Goal: Information Seeking & Learning: Find specific fact

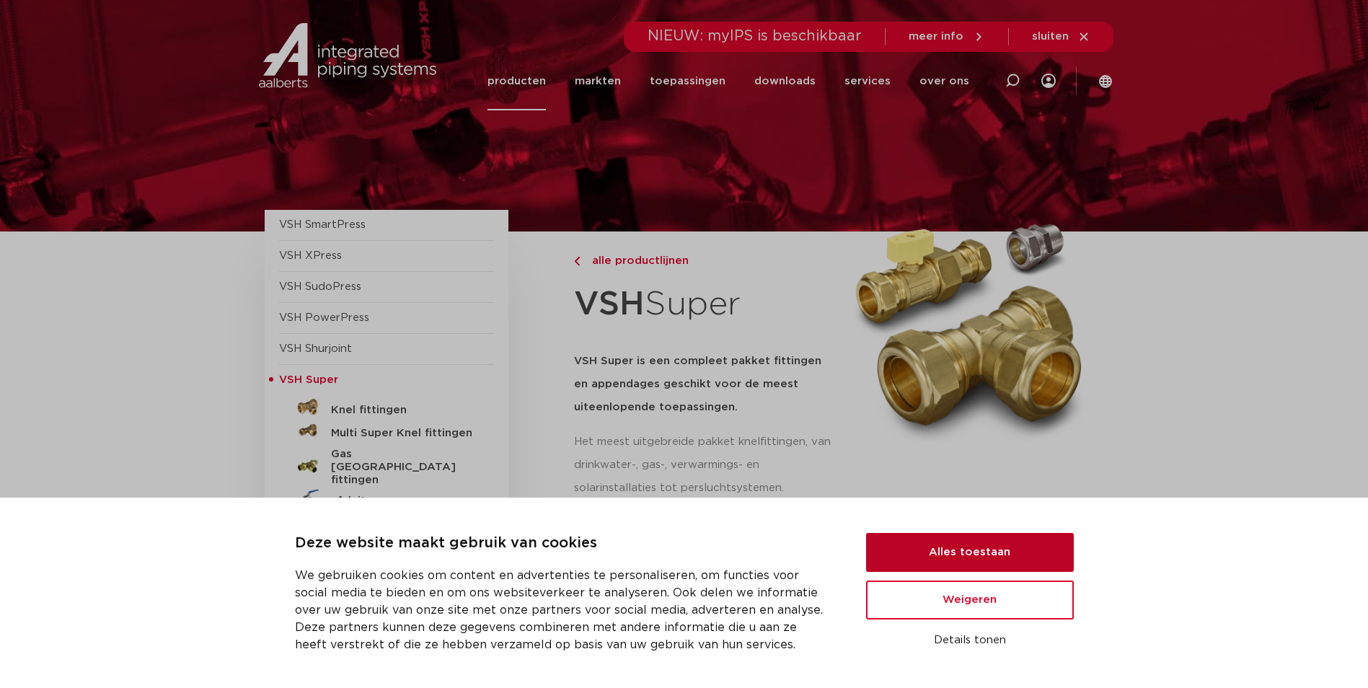
click at [1021, 547] on button "Alles toestaan" at bounding box center [970, 552] width 208 height 39
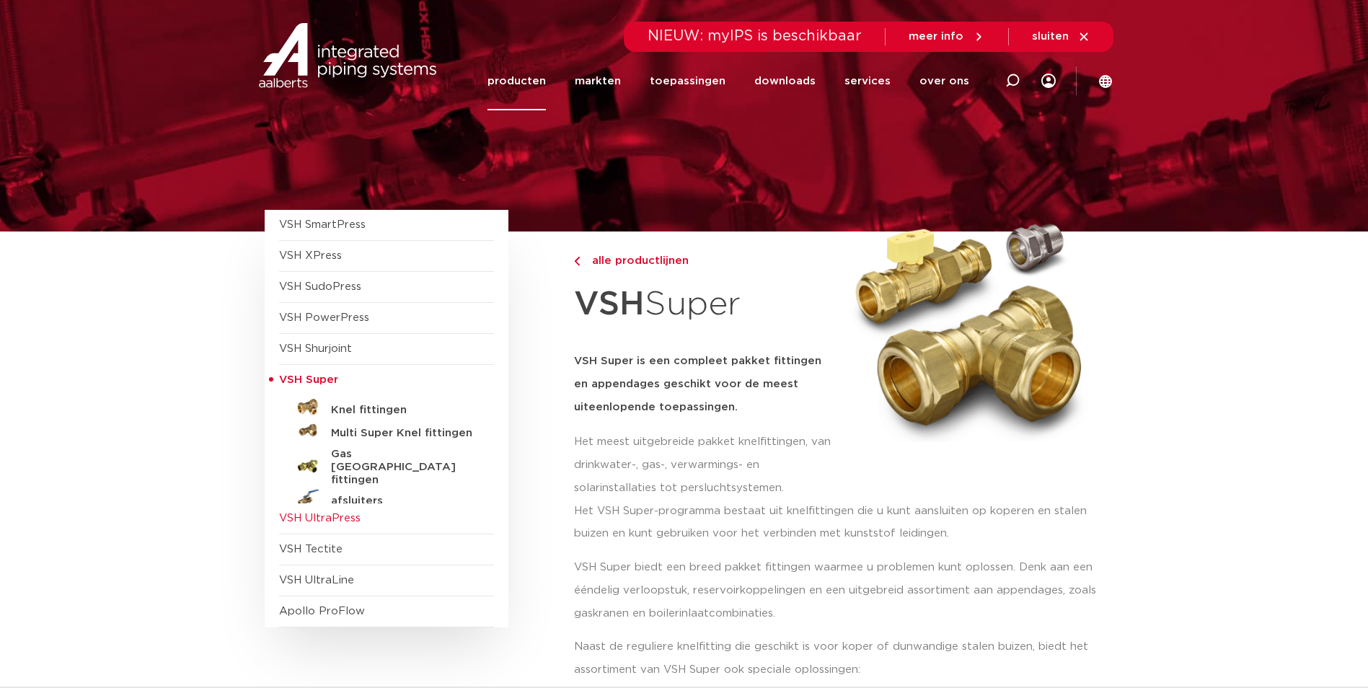
click at [291, 516] on span "VSH UltraPress" at bounding box center [320, 518] width 82 height 11
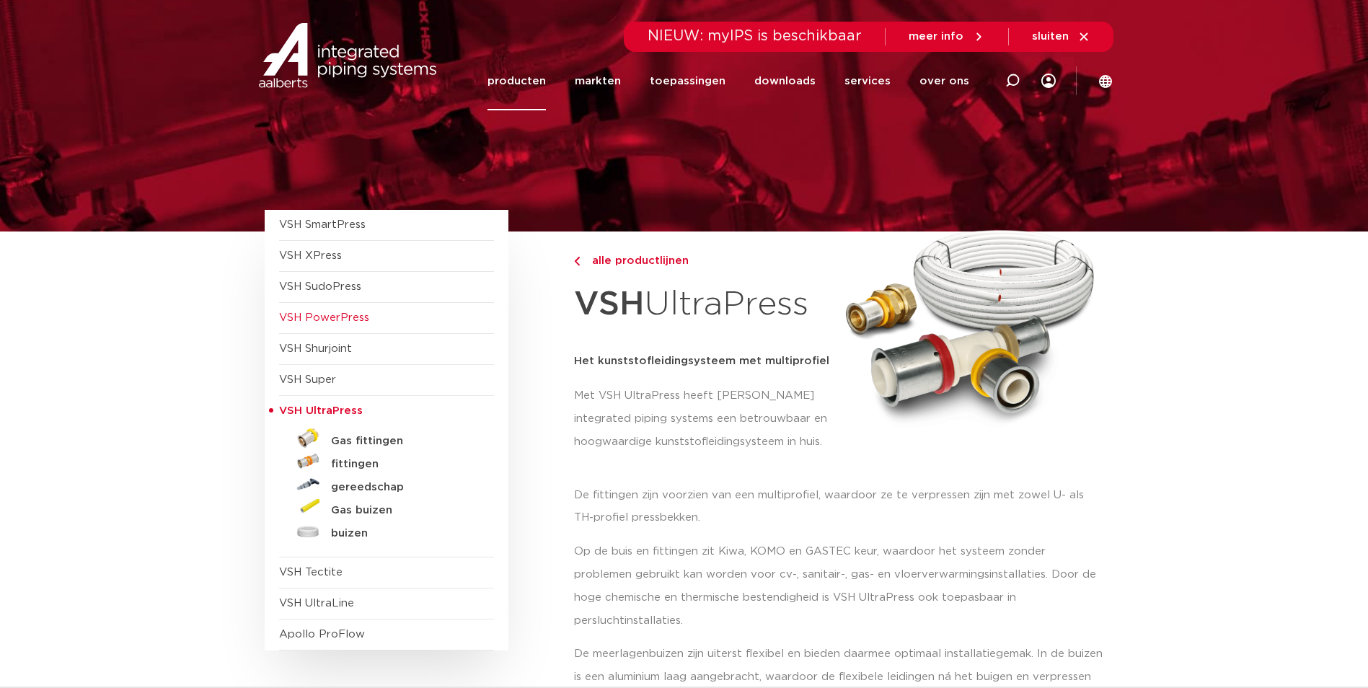
click at [288, 323] on span "VSH PowerPress" at bounding box center [324, 317] width 90 height 11
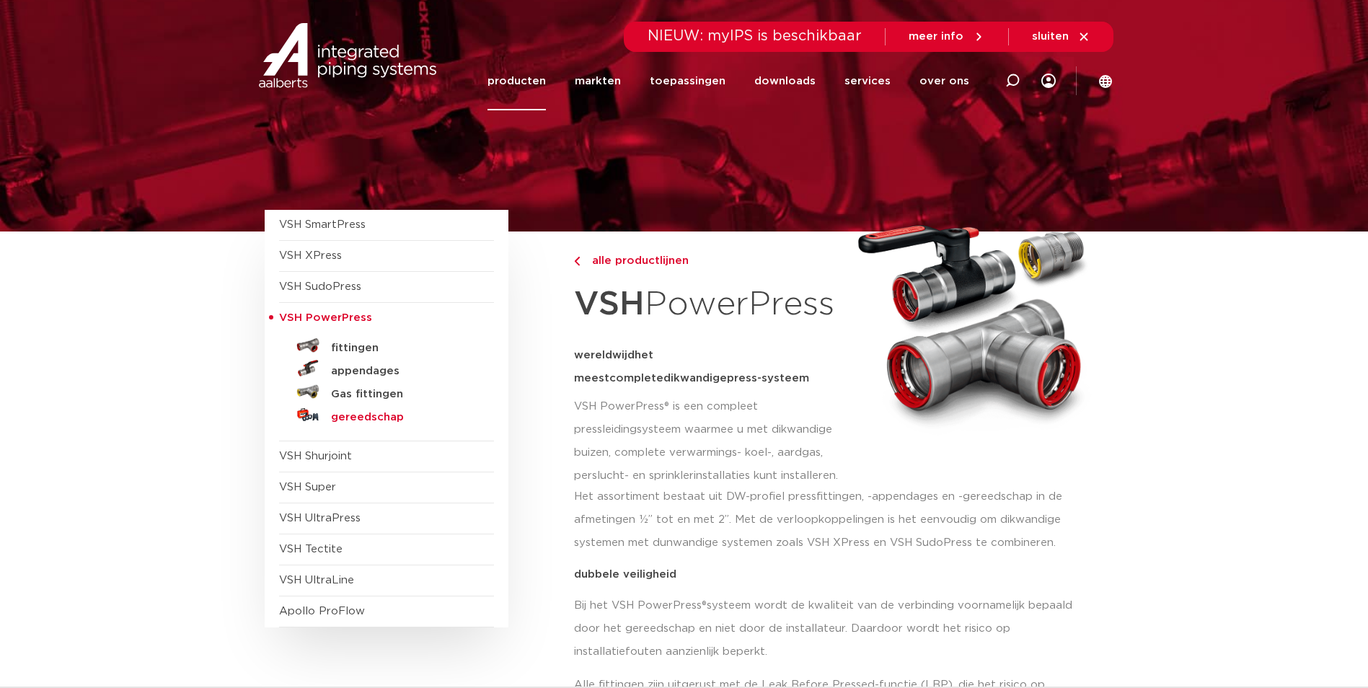
click at [353, 420] on h5 "gereedschap" at bounding box center [402, 417] width 143 height 13
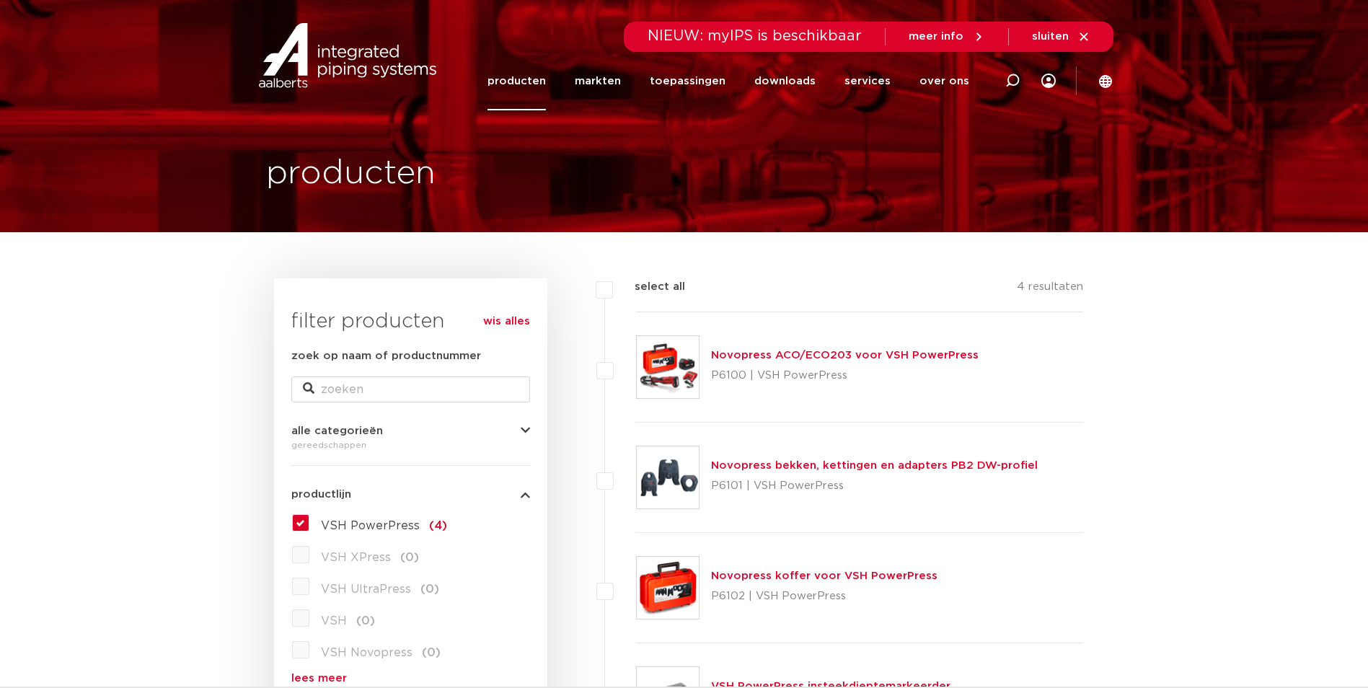
click at [643, 484] on img at bounding box center [668, 477] width 62 height 62
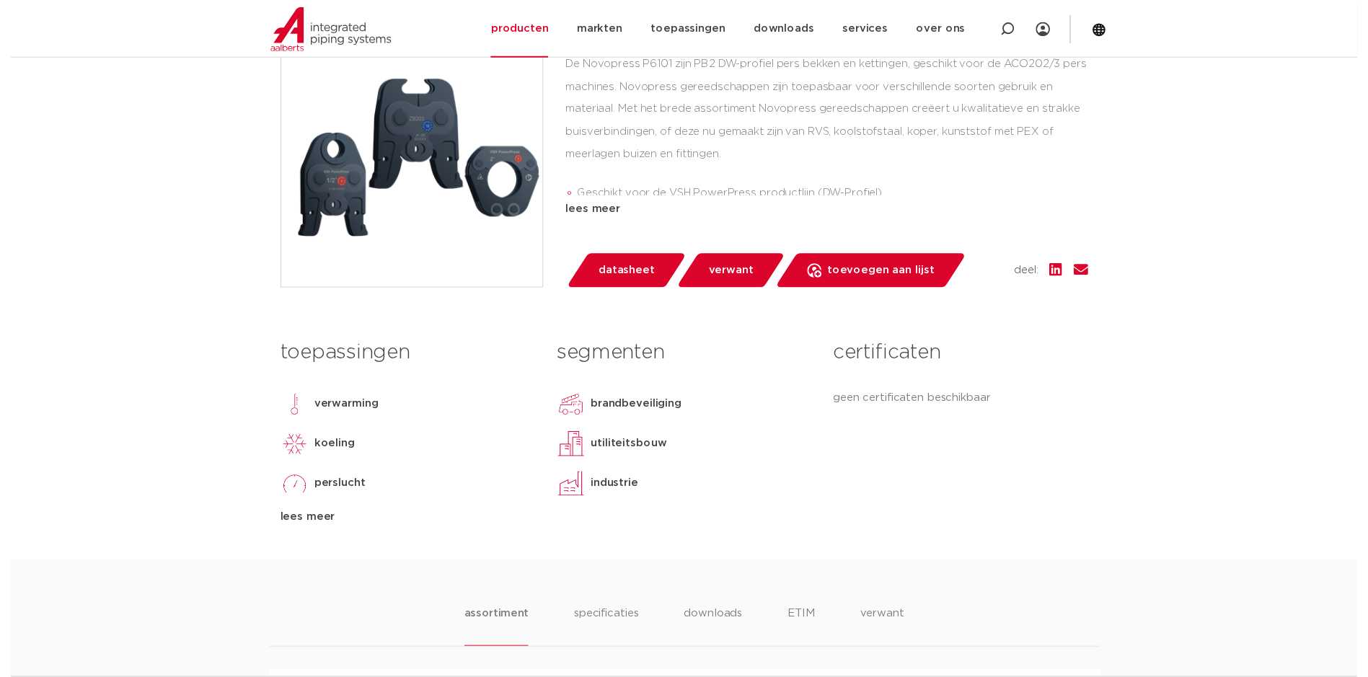
scroll to position [361, 0]
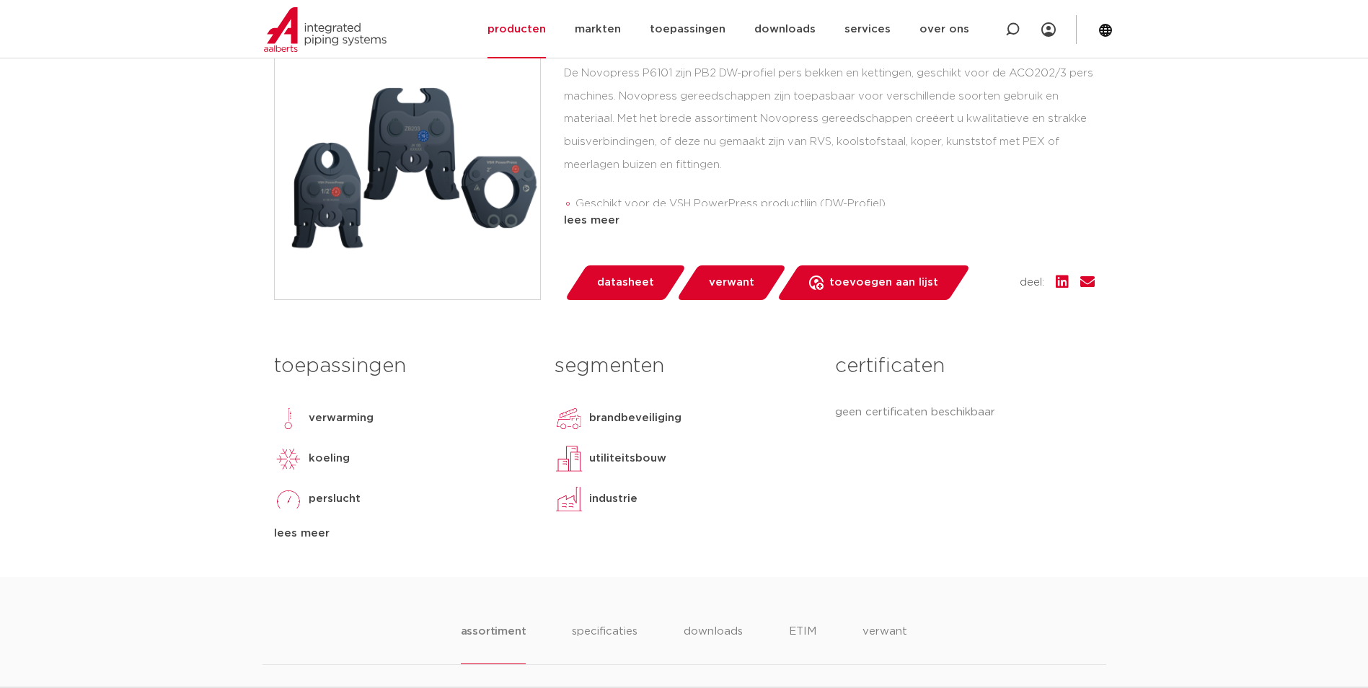
click at [618, 282] on span "datasheet" at bounding box center [625, 282] width 57 height 23
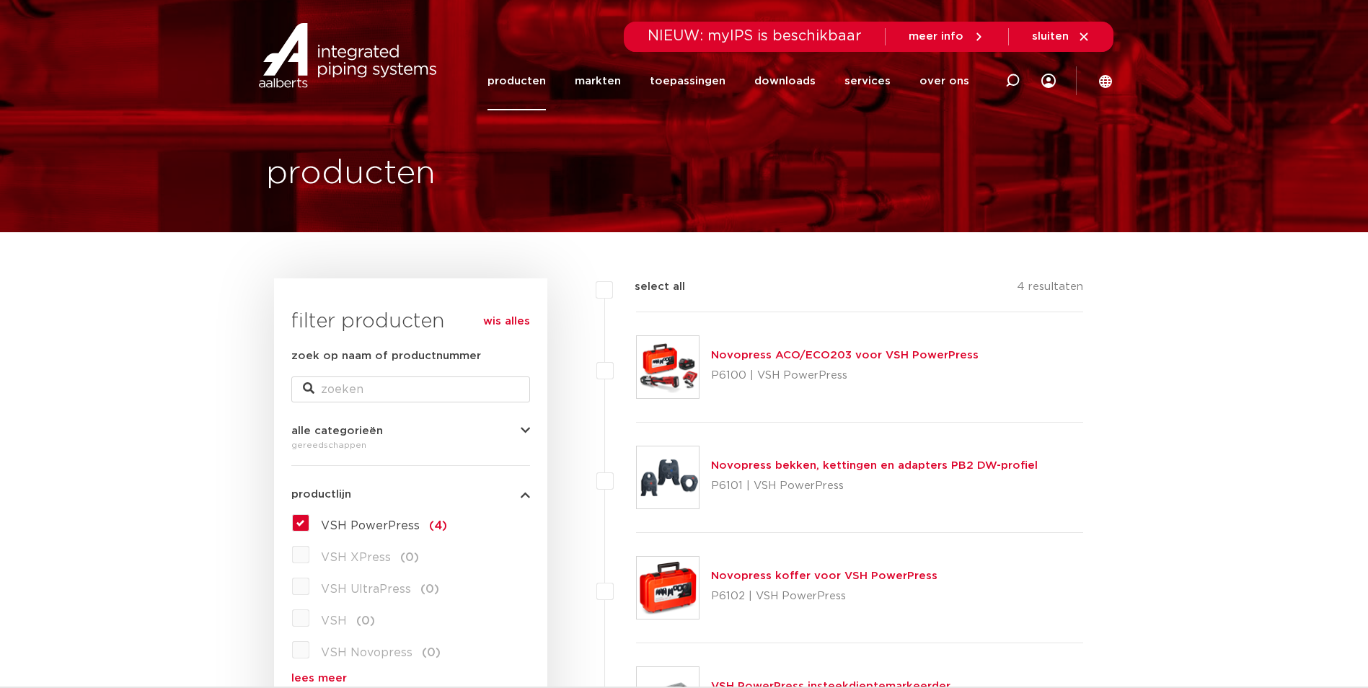
click at [348, 589] on span "VSH UltraPress" at bounding box center [366, 589] width 90 height 12
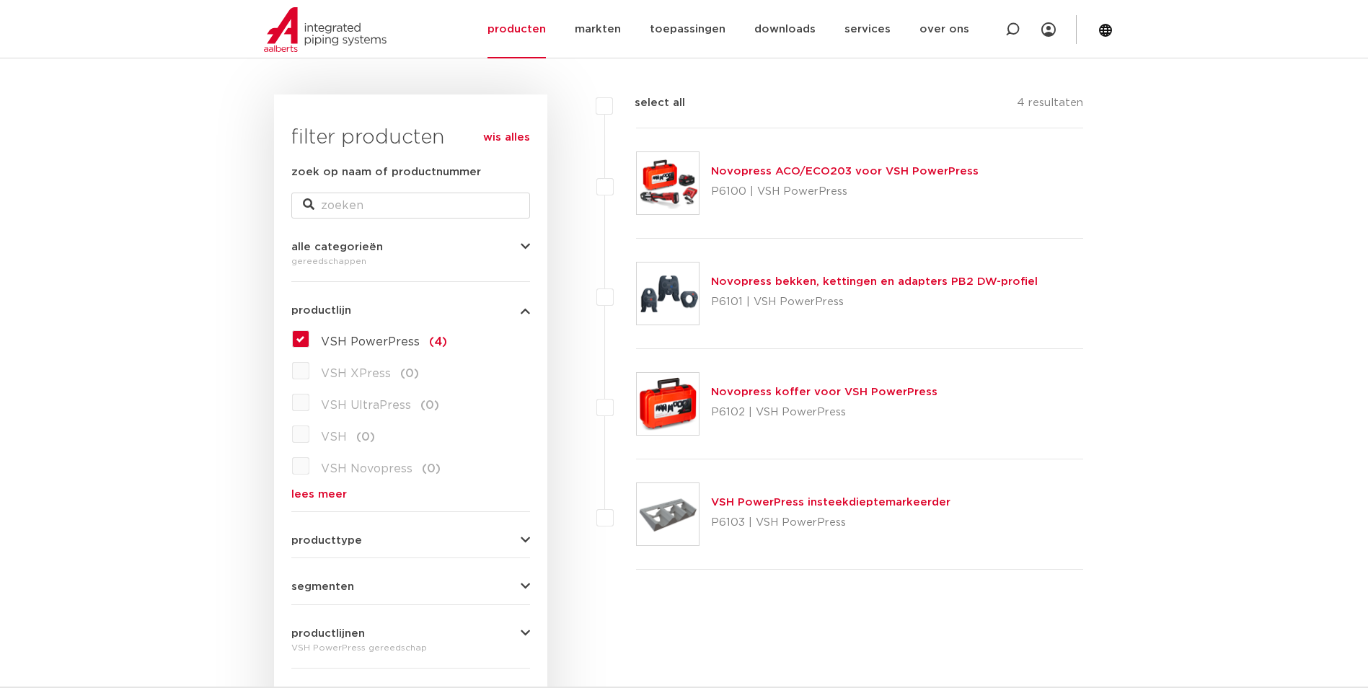
scroll to position [144, 0]
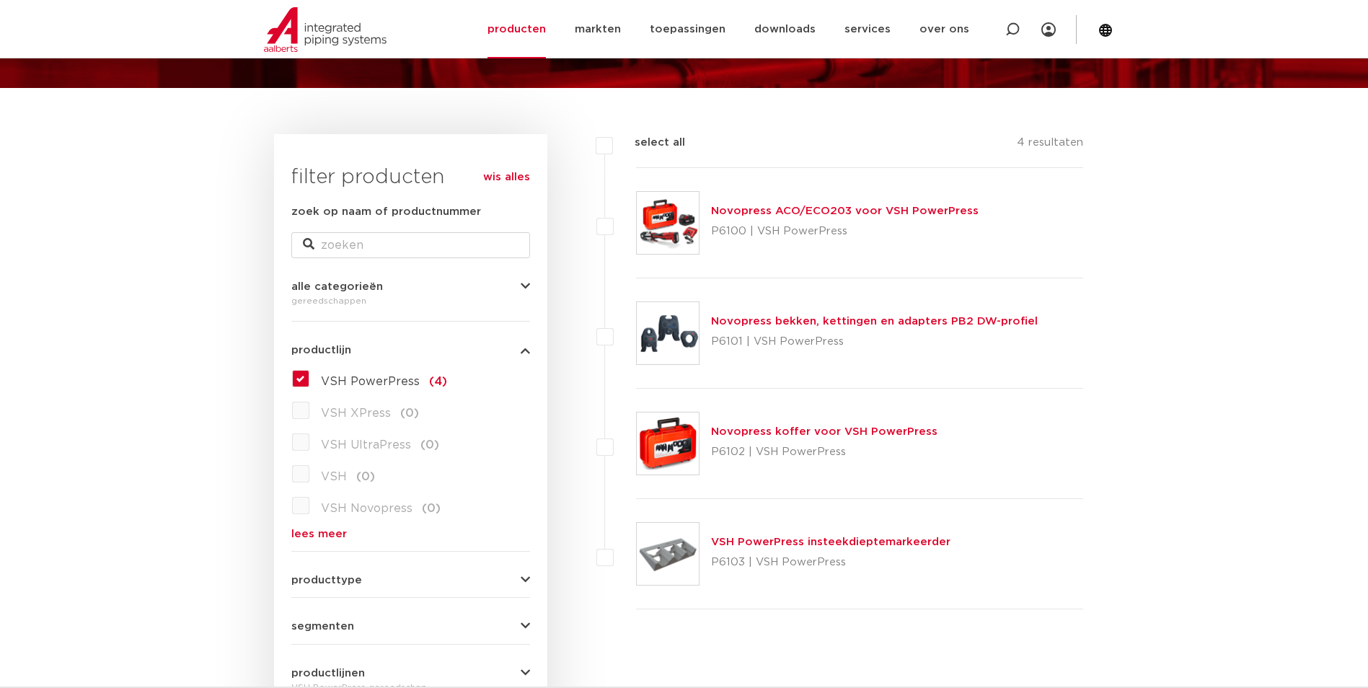
click at [668, 217] on img at bounding box center [668, 223] width 62 height 62
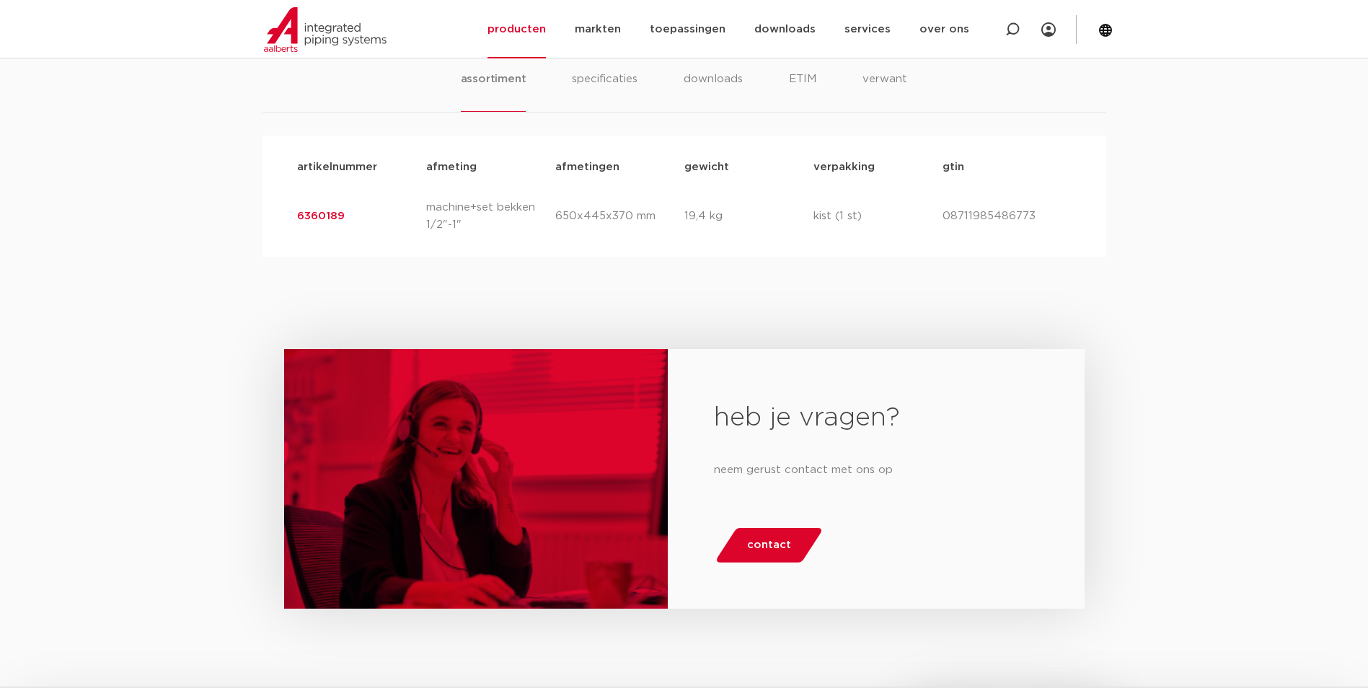
scroll to position [793, 0]
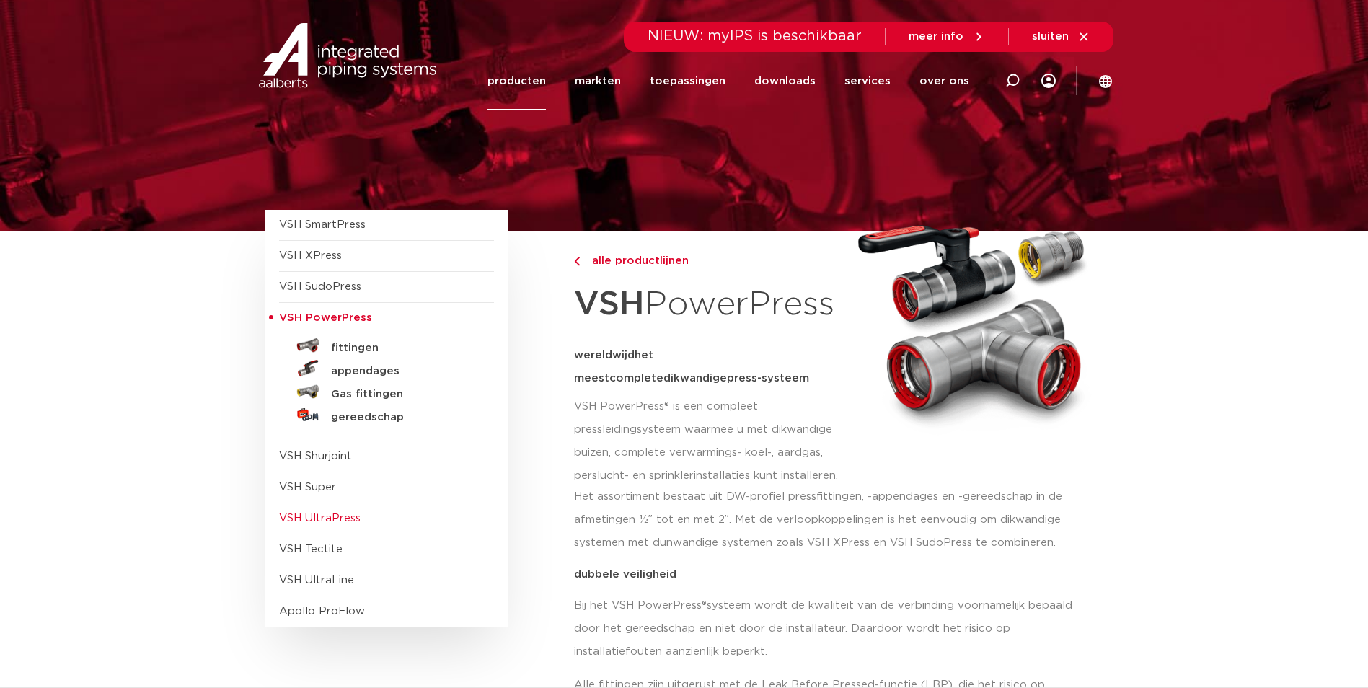
click at [307, 516] on span "VSH UltraPress" at bounding box center [320, 518] width 82 height 11
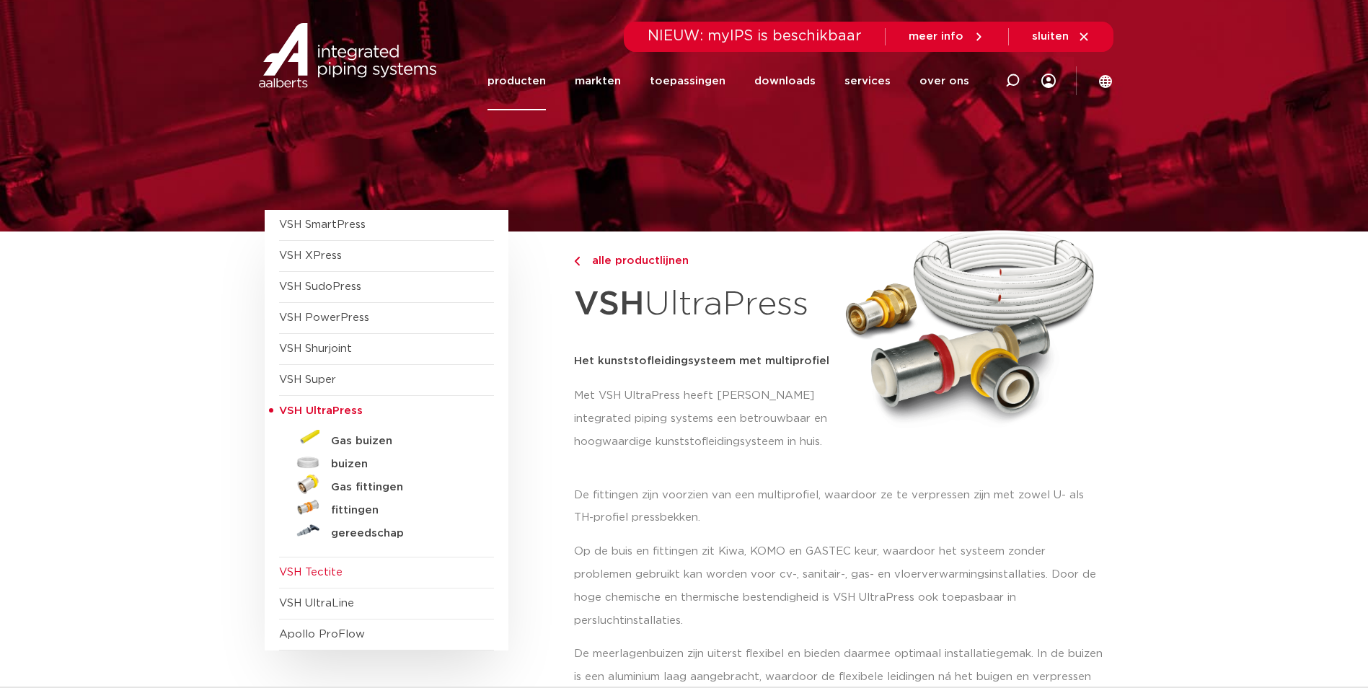
click at [317, 564] on span "VSH Tectite" at bounding box center [386, 573] width 215 height 31
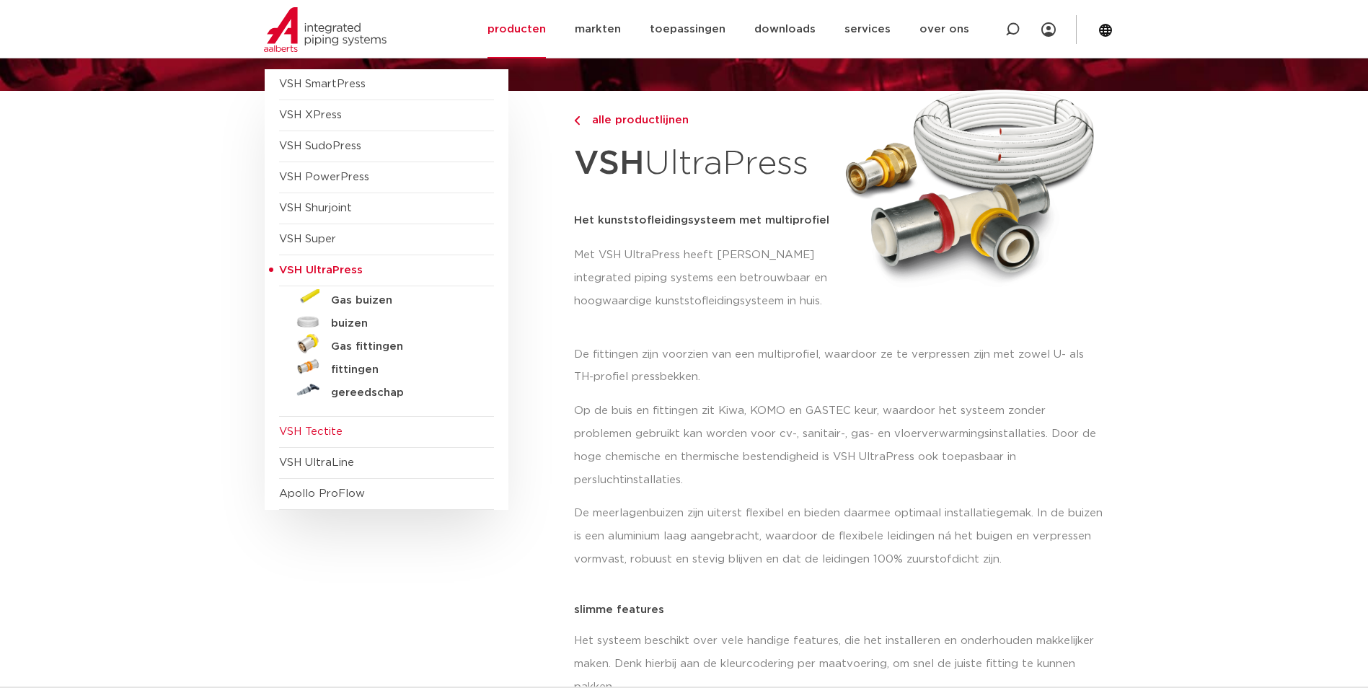
scroll to position [144, 0]
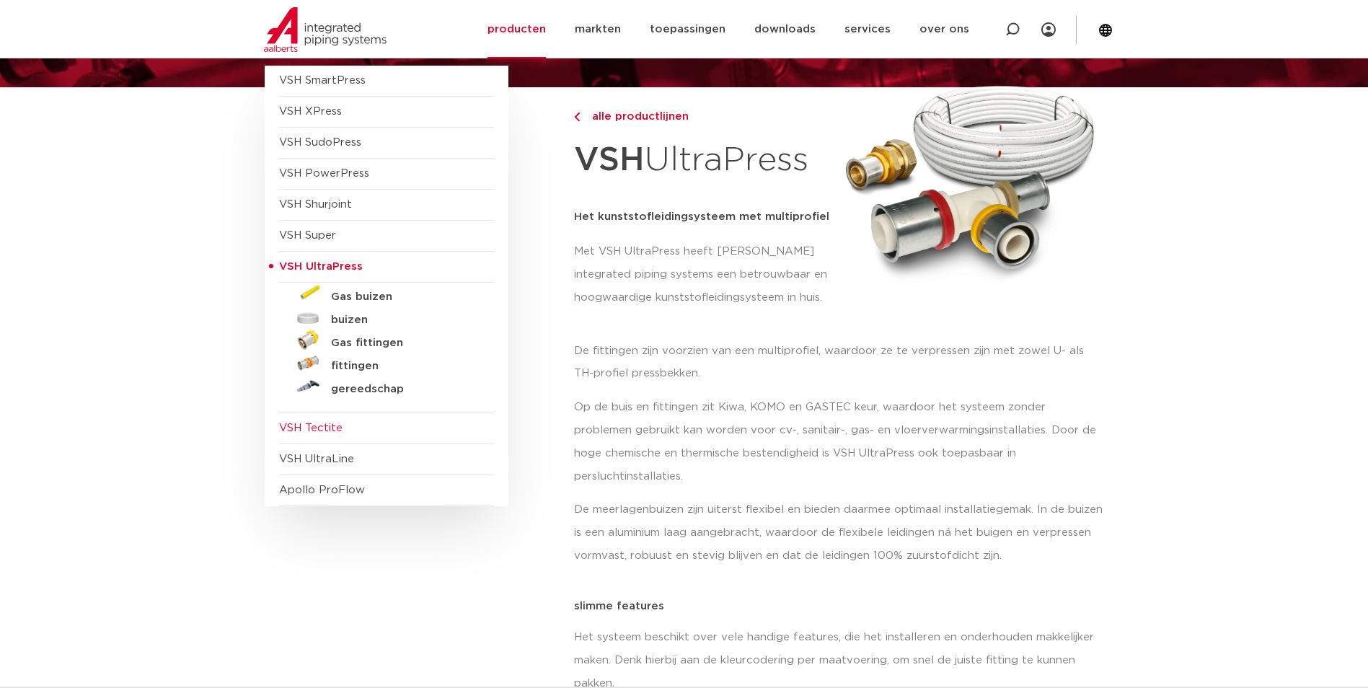
click at [294, 425] on span "VSH Tectite" at bounding box center [310, 428] width 63 height 11
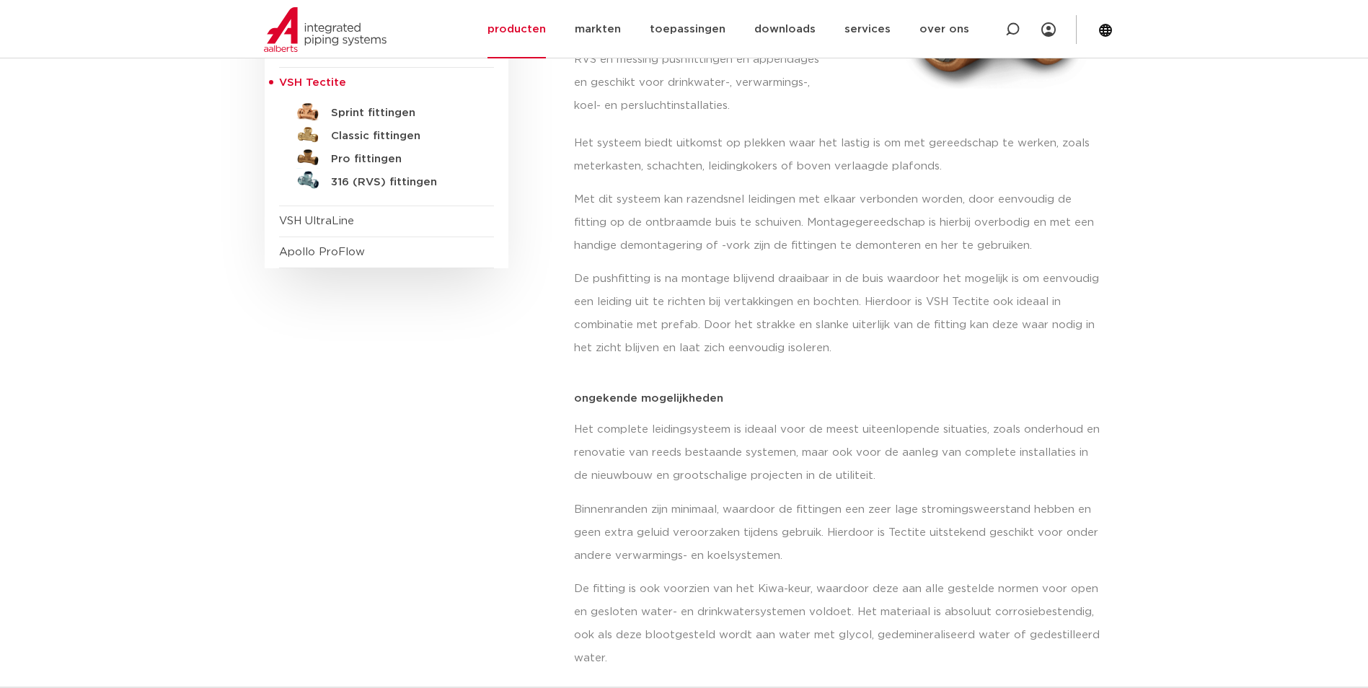
scroll to position [216, 0]
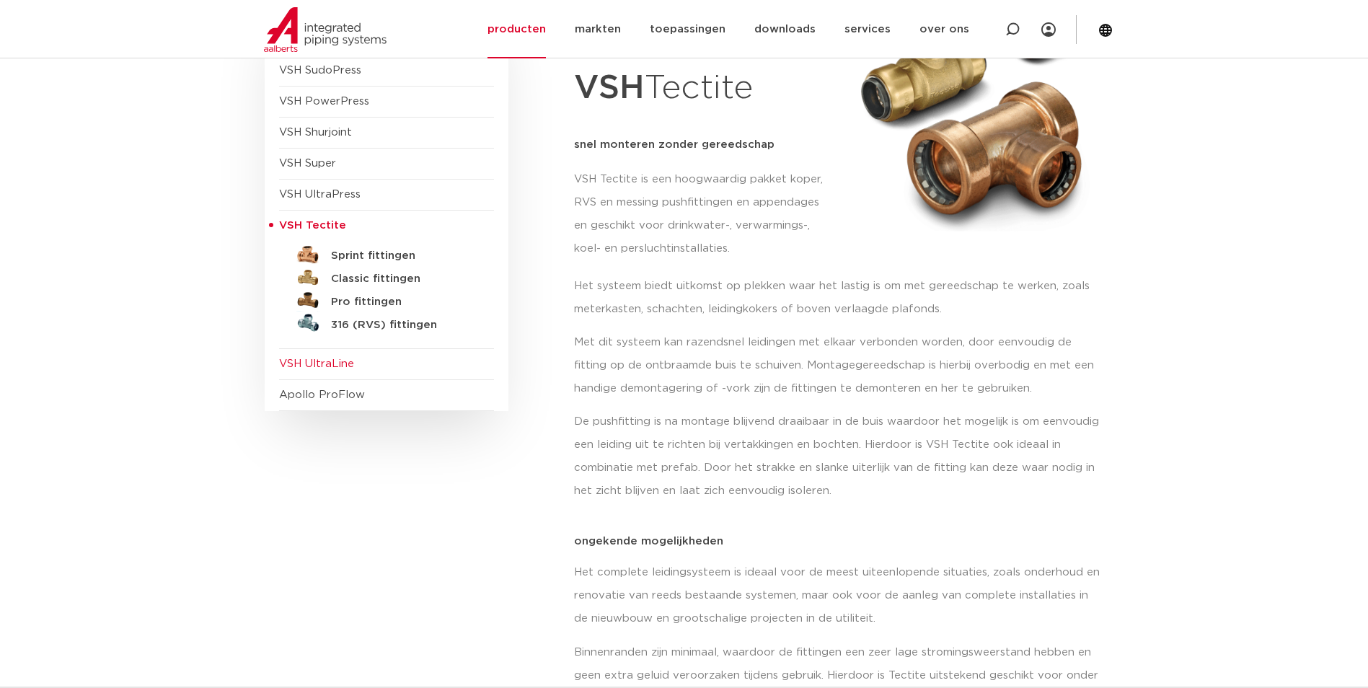
click at [322, 361] on span "VSH UltraLine" at bounding box center [316, 363] width 75 height 11
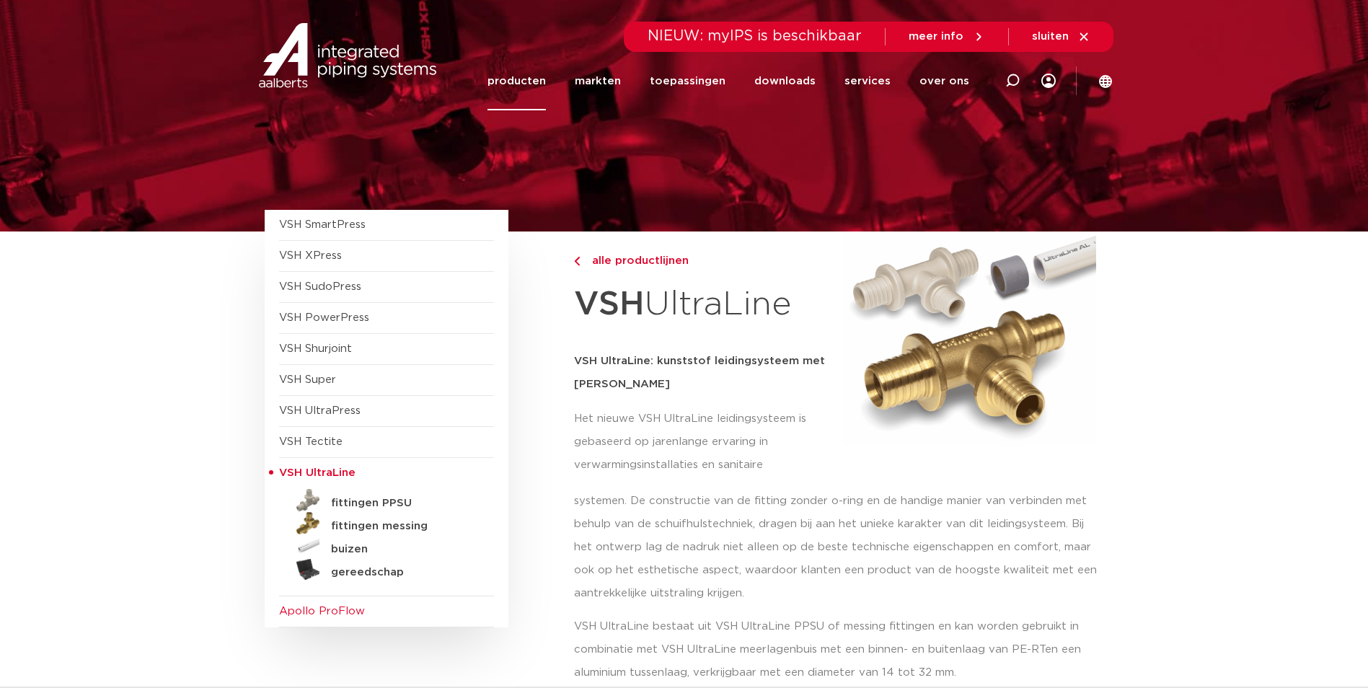
click at [304, 607] on span "Apollo ProFlow" at bounding box center [322, 611] width 86 height 11
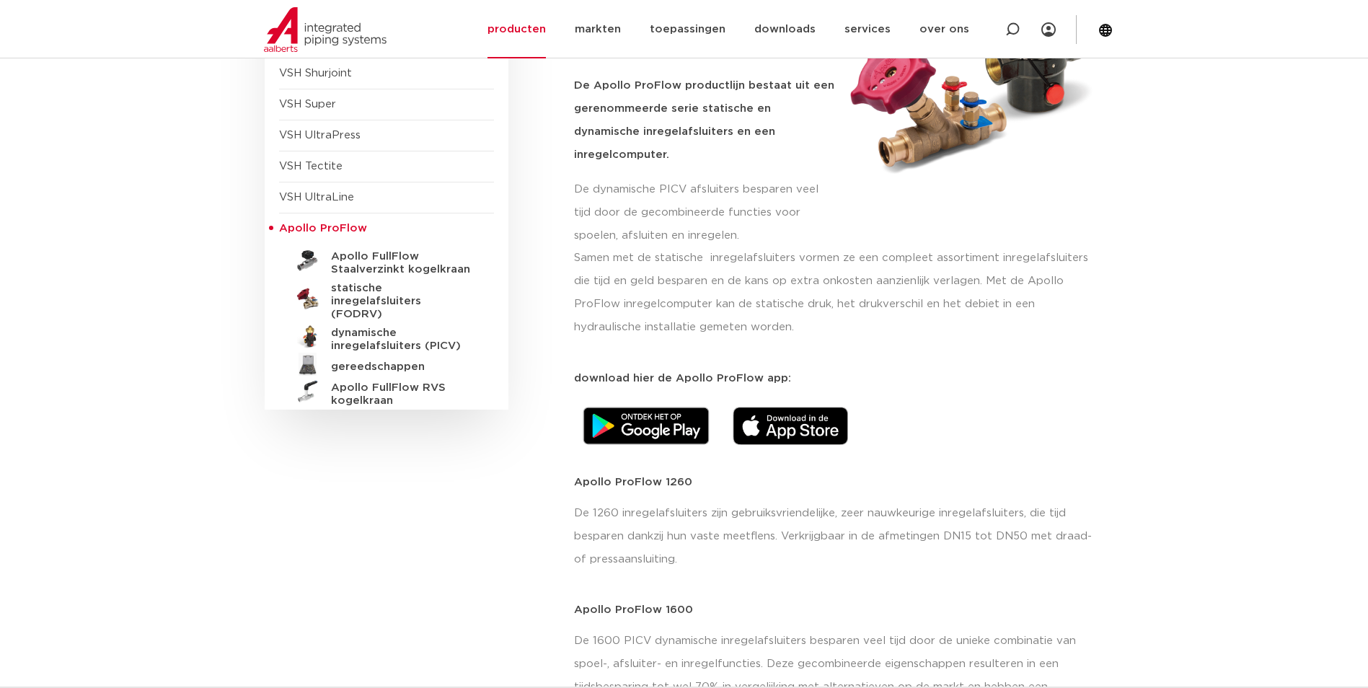
scroll to position [288, 0]
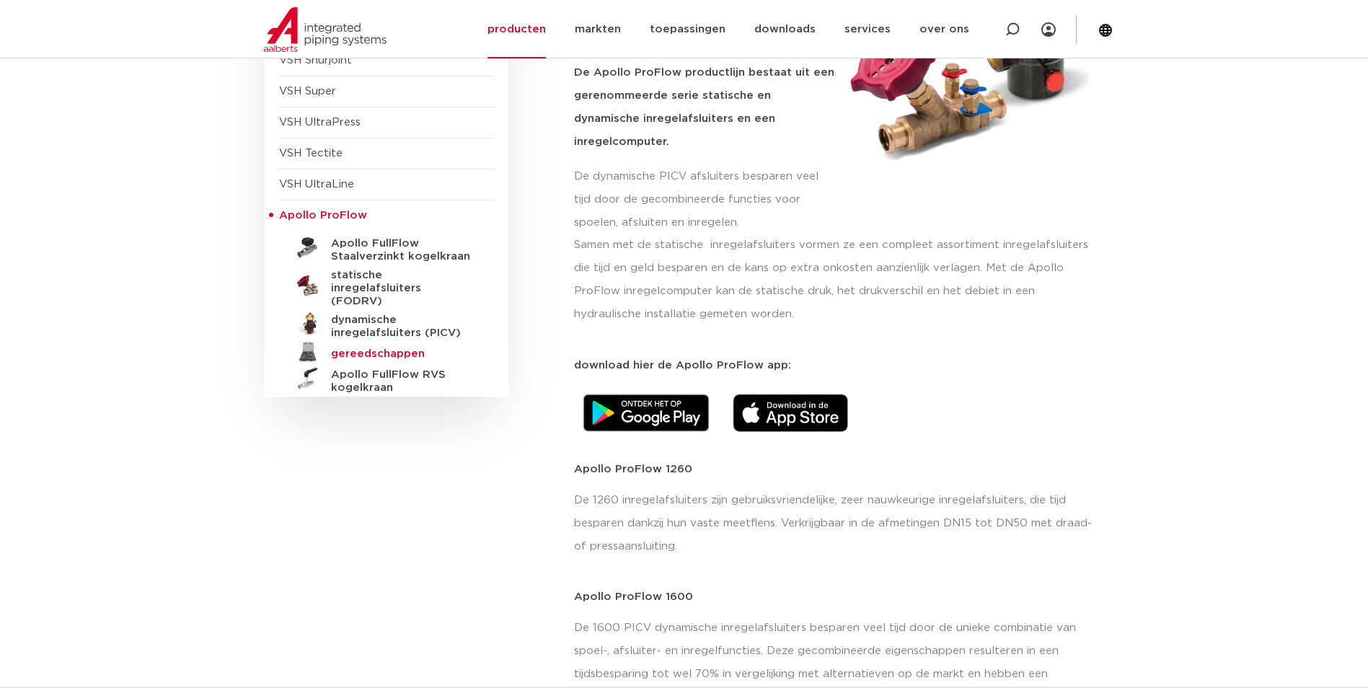
click at [353, 348] on h5 "gereedschappen" at bounding box center [402, 354] width 143 height 13
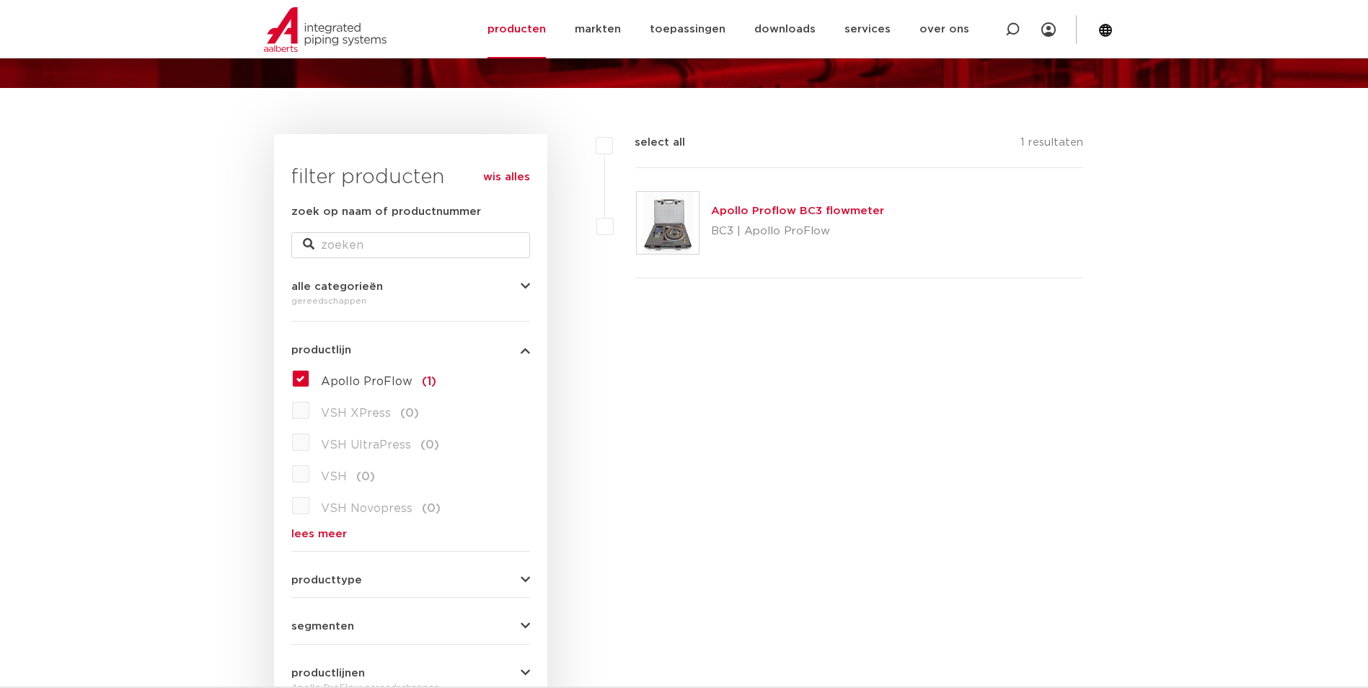
click at [658, 217] on img at bounding box center [668, 223] width 62 height 62
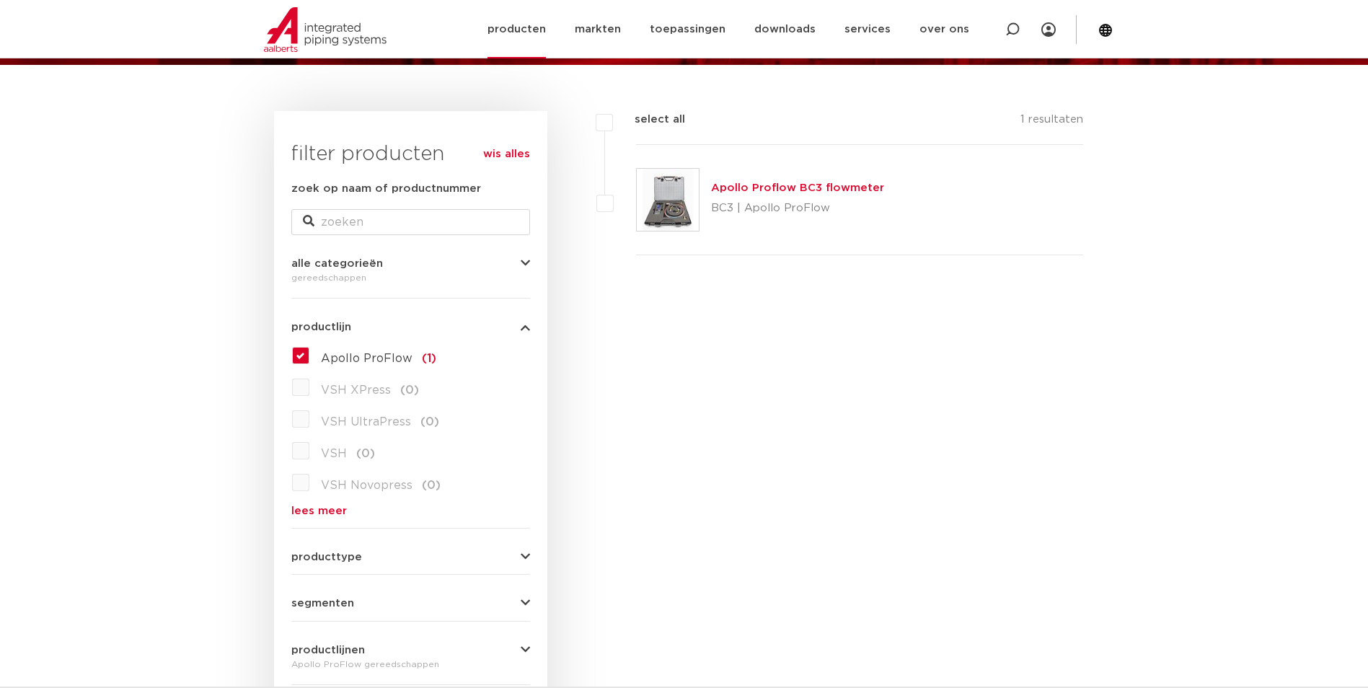
scroll to position [144, 0]
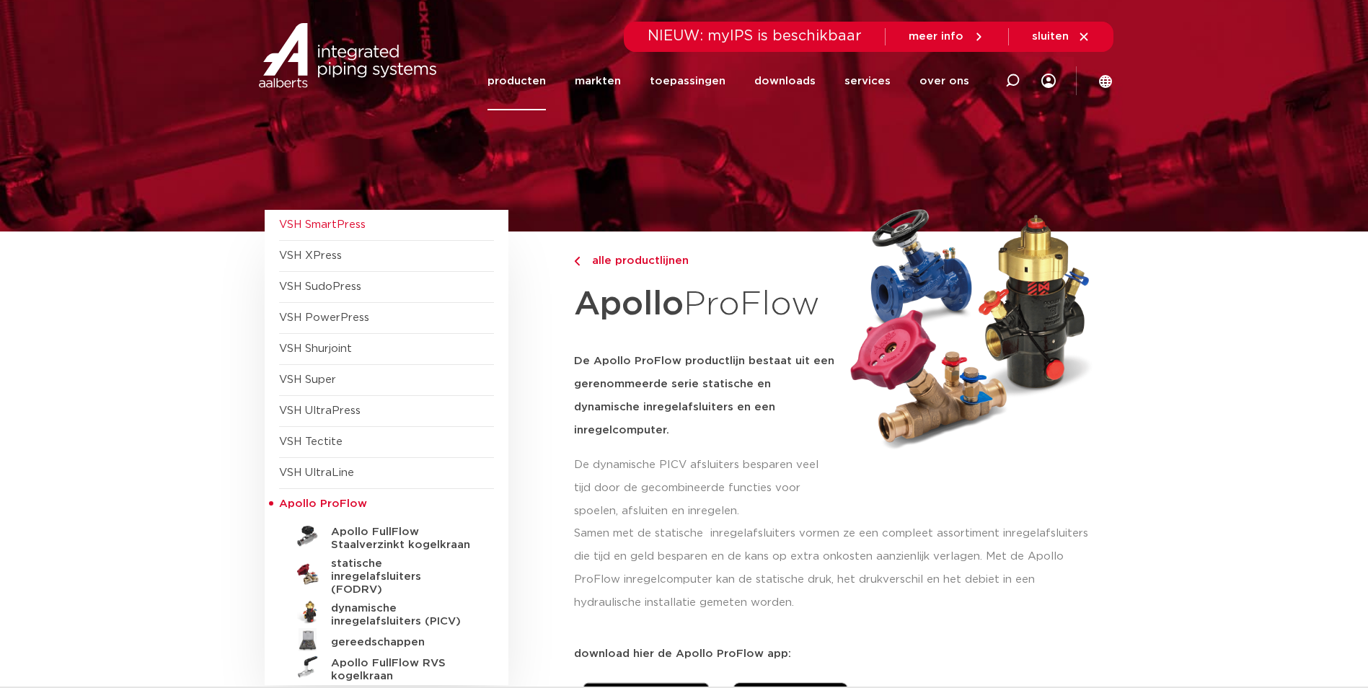
click at [322, 224] on span "VSH SmartPress" at bounding box center [322, 224] width 87 height 11
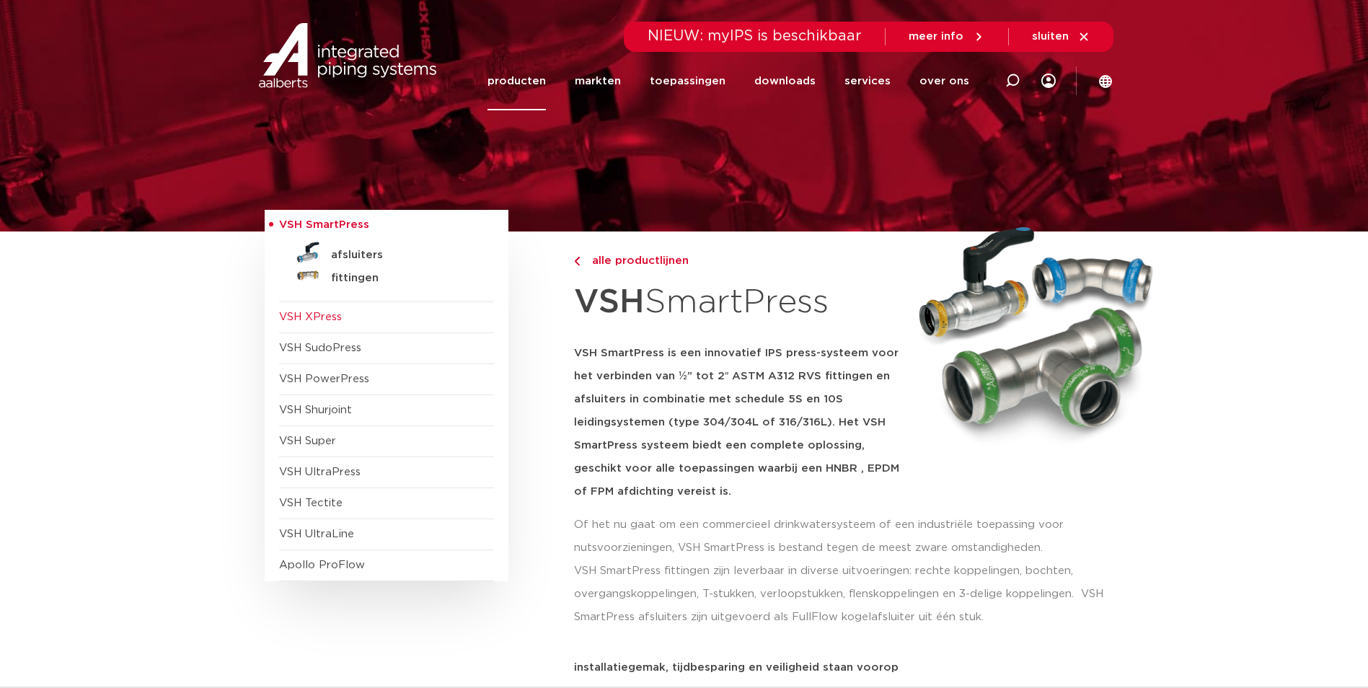
click at [322, 319] on span "VSH XPress" at bounding box center [310, 317] width 63 height 11
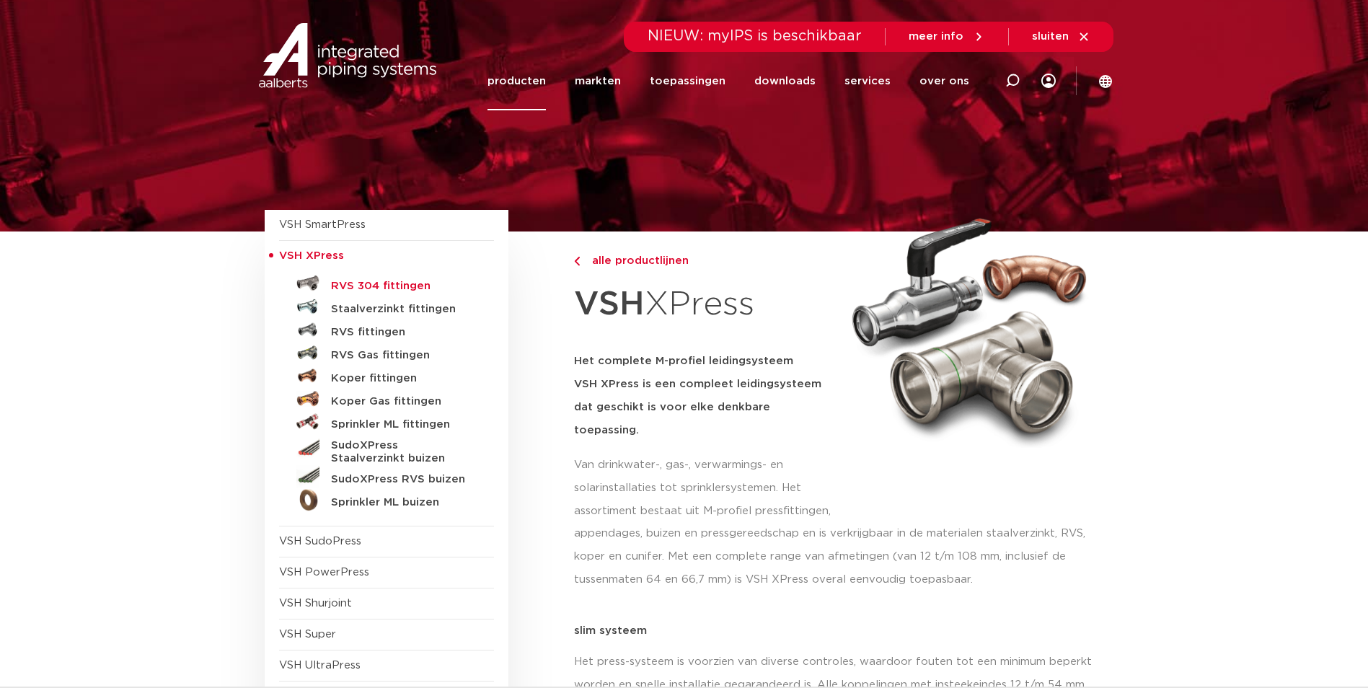
click at [400, 282] on h5 "RVS 304 fittingen" at bounding box center [402, 286] width 143 height 13
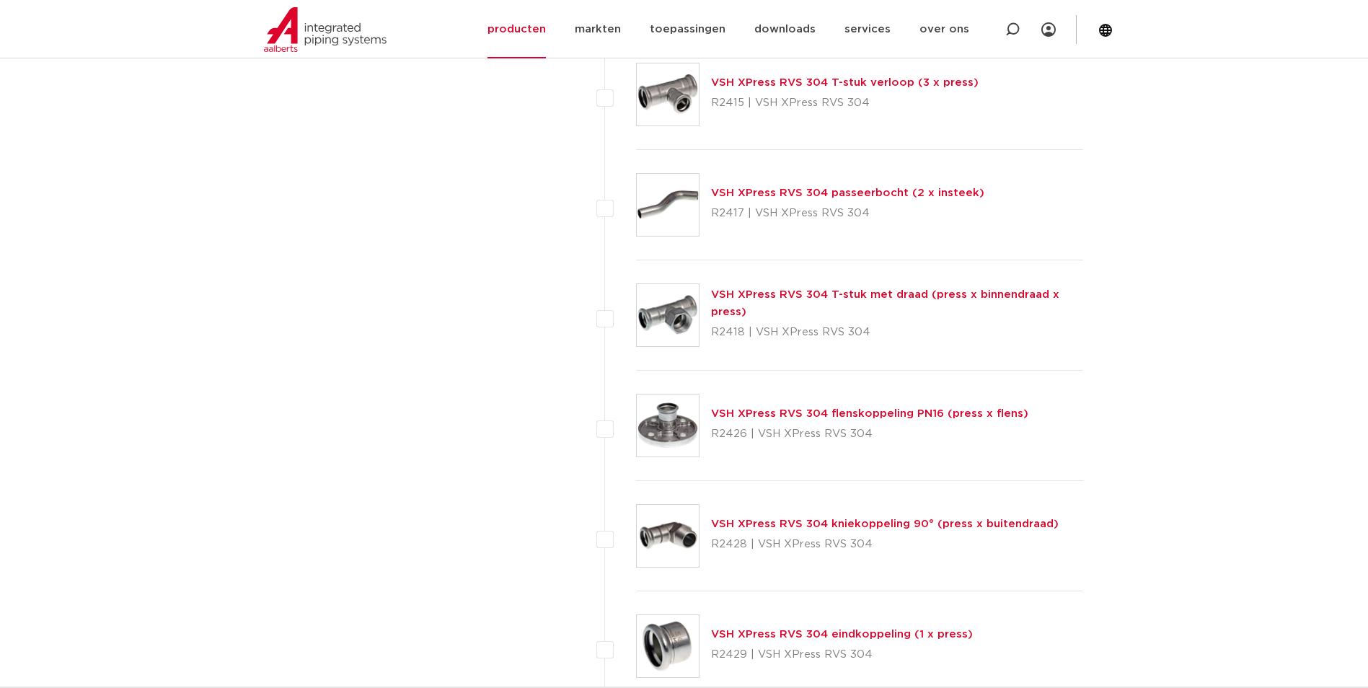
scroll to position [1875, 0]
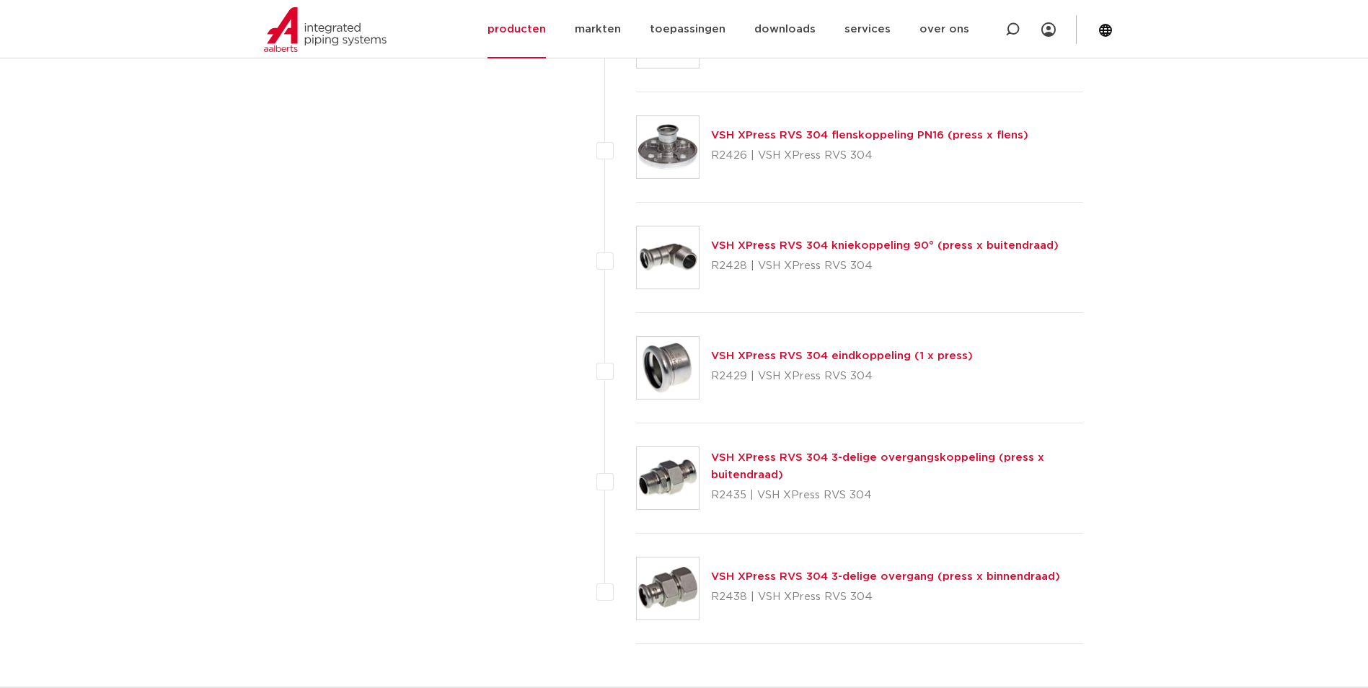
click at [669, 158] on img at bounding box center [668, 147] width 62 height 62
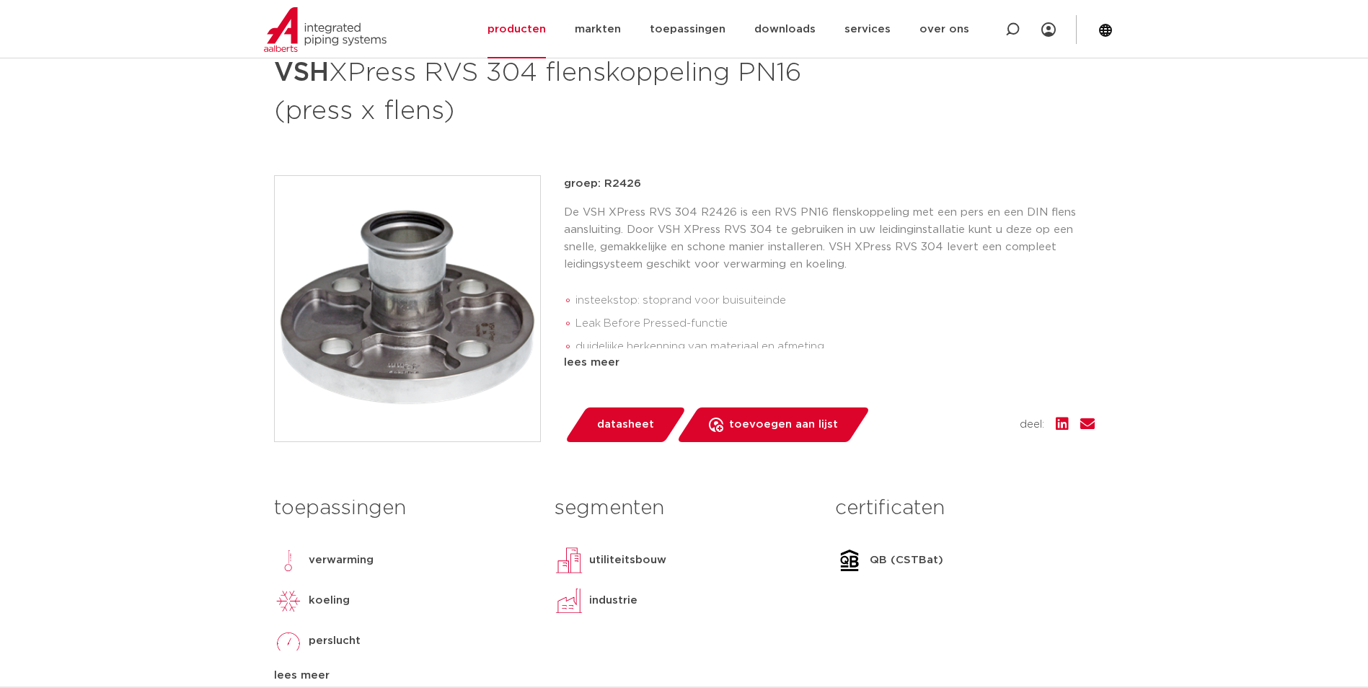
scroll to position [144, 0]
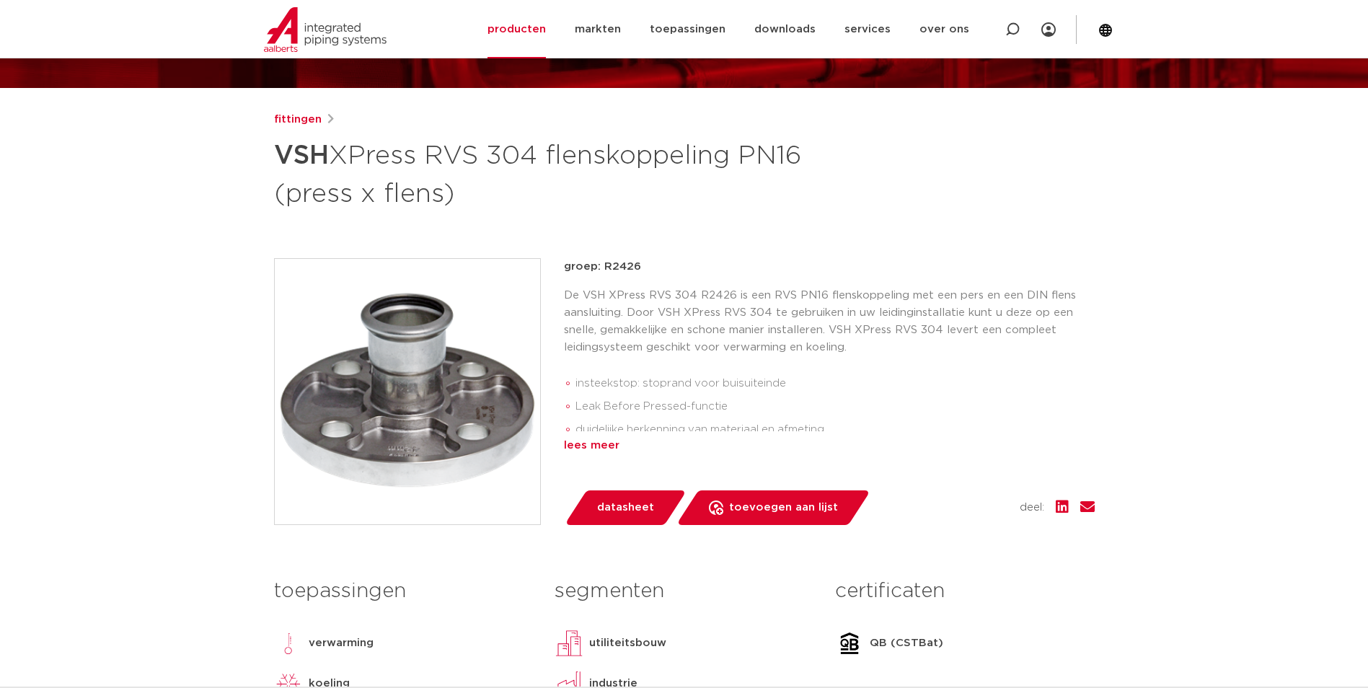
click at [588, 446] on div "lees meer" at bounding box center [829, 445] width 531 height 17
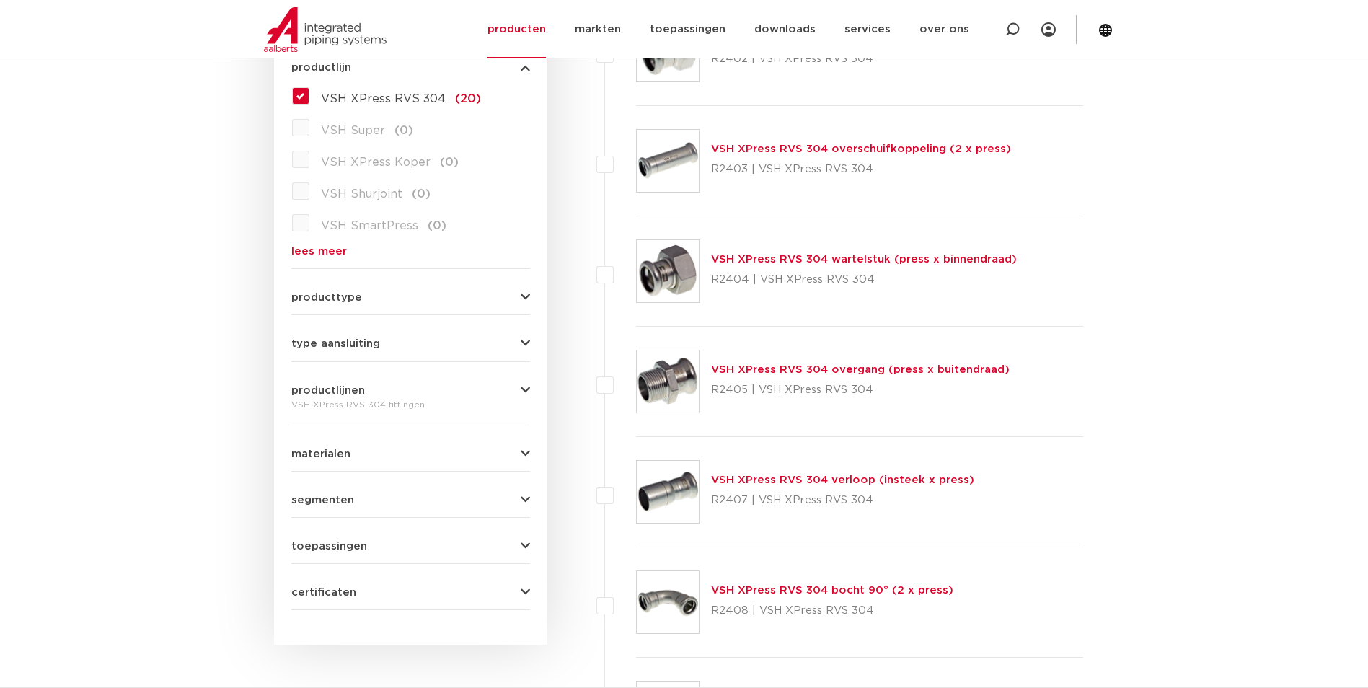
scroll to position [433, 0]
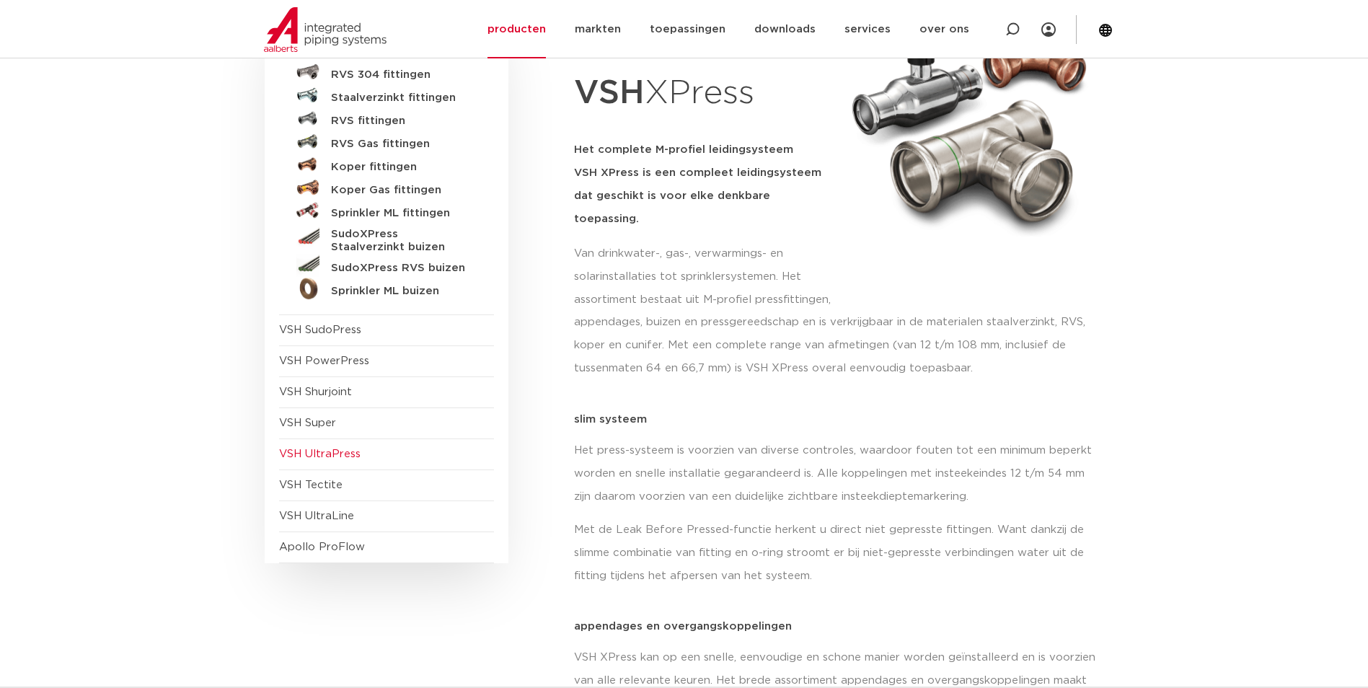
scroll to position [216, 0]
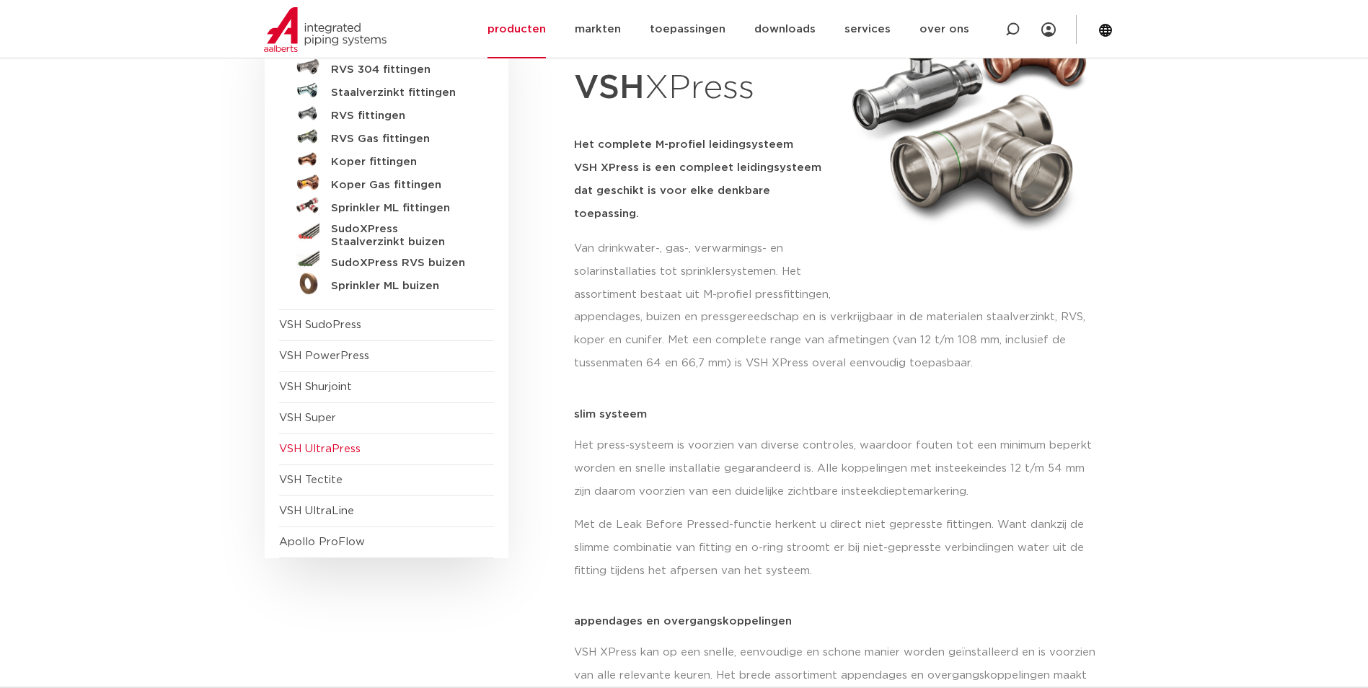
click at [322, 449] on span "VSH UltraPress" at bounding box center [320, 449] width 82 height 11
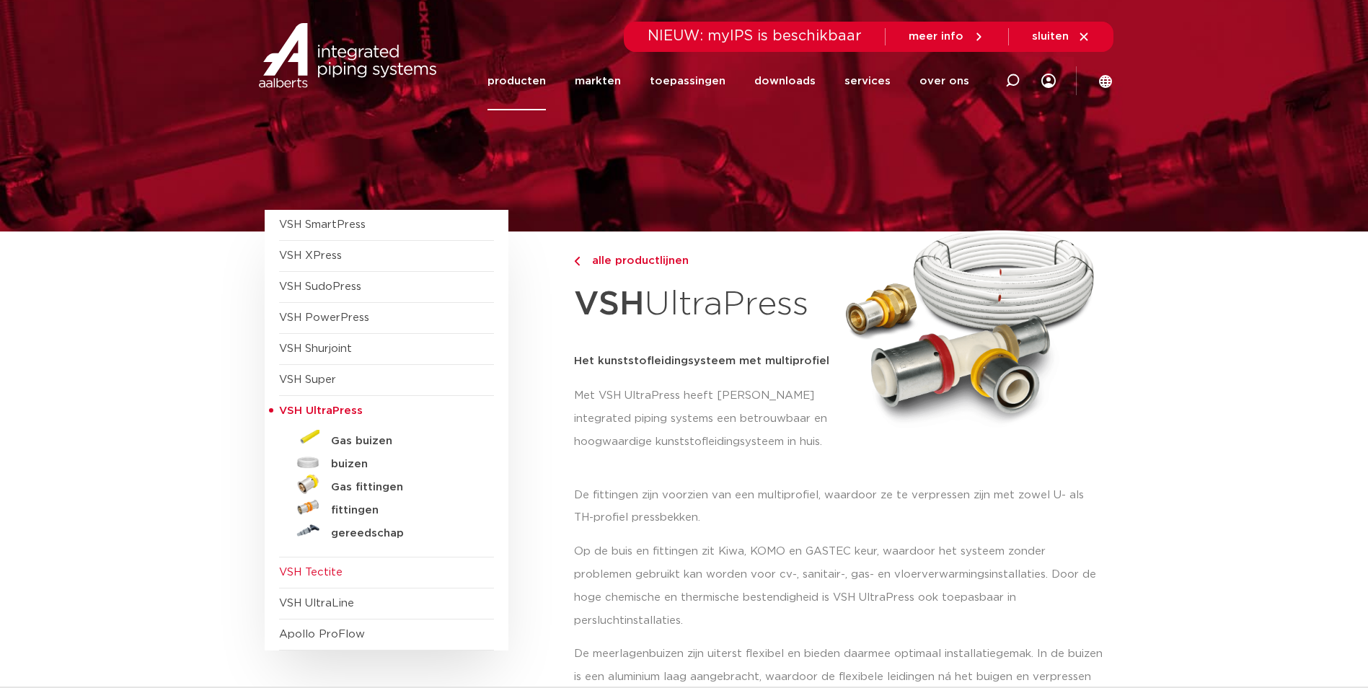
click at [330, 573] on span "VSH Tectite" at bounding box center [310, 572] width 63 height 11
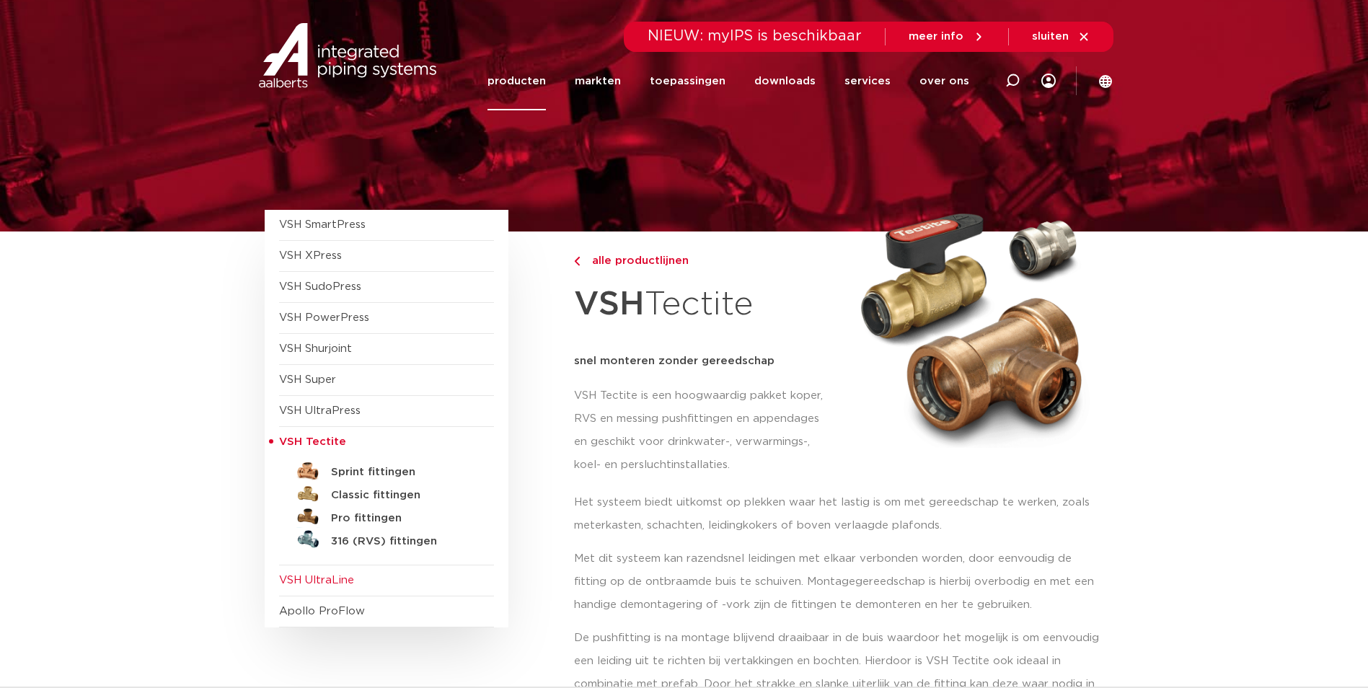
click at [325, 581] on span "VSH UltraLine" at bounding box center [316, 580] width 75 height 11
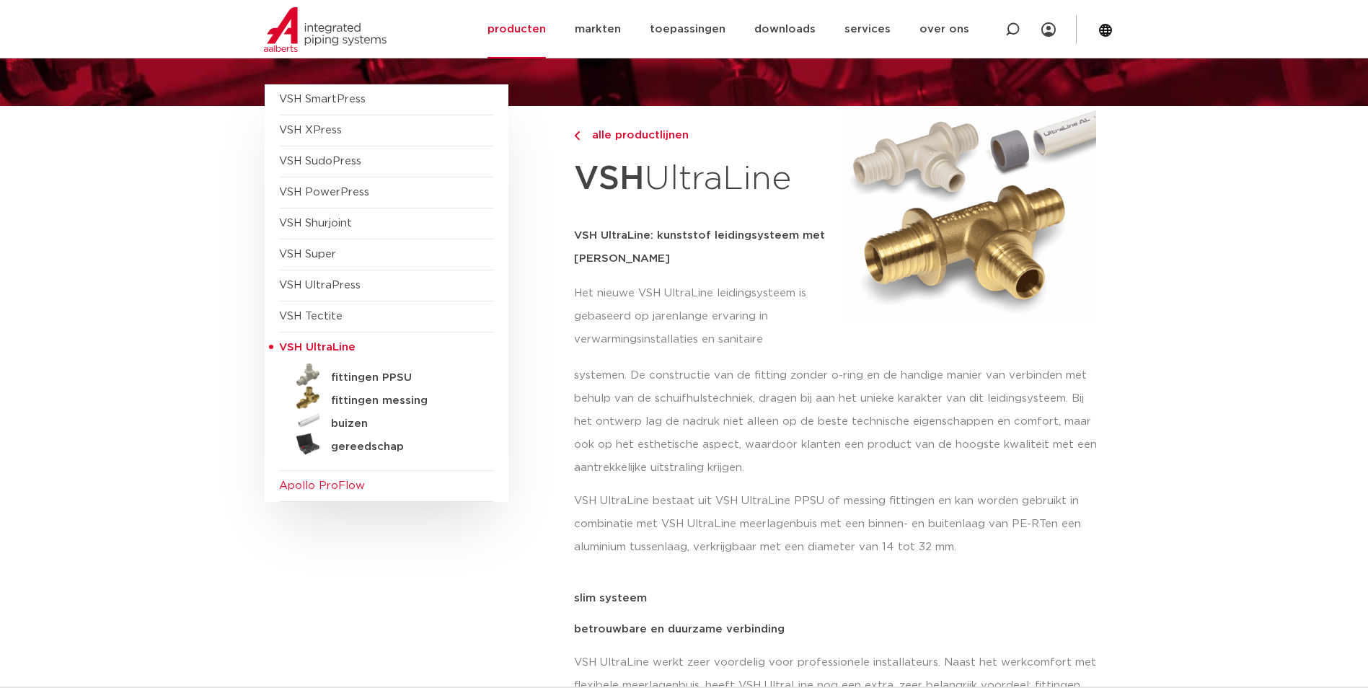
scroll to position [144, 0]
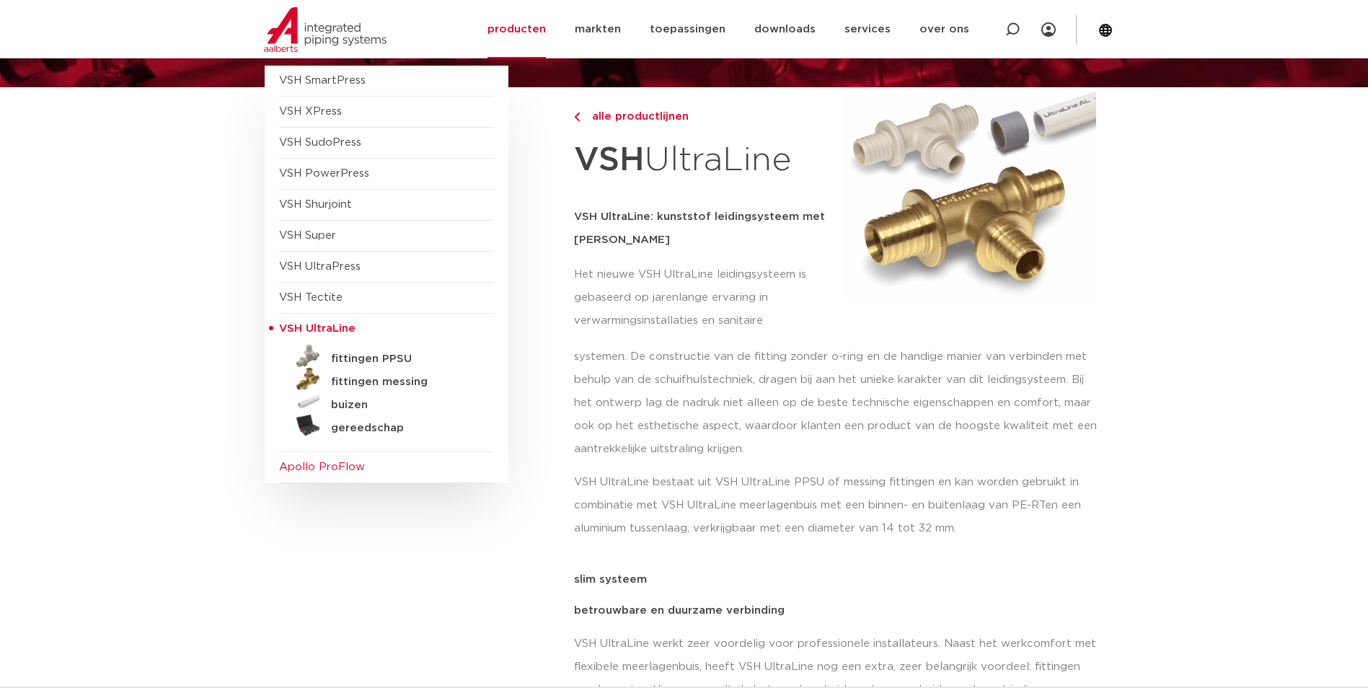
click at [345, 462] on span "Apollo ProFlow" at bounding box center [322, 467] width 86 height 11
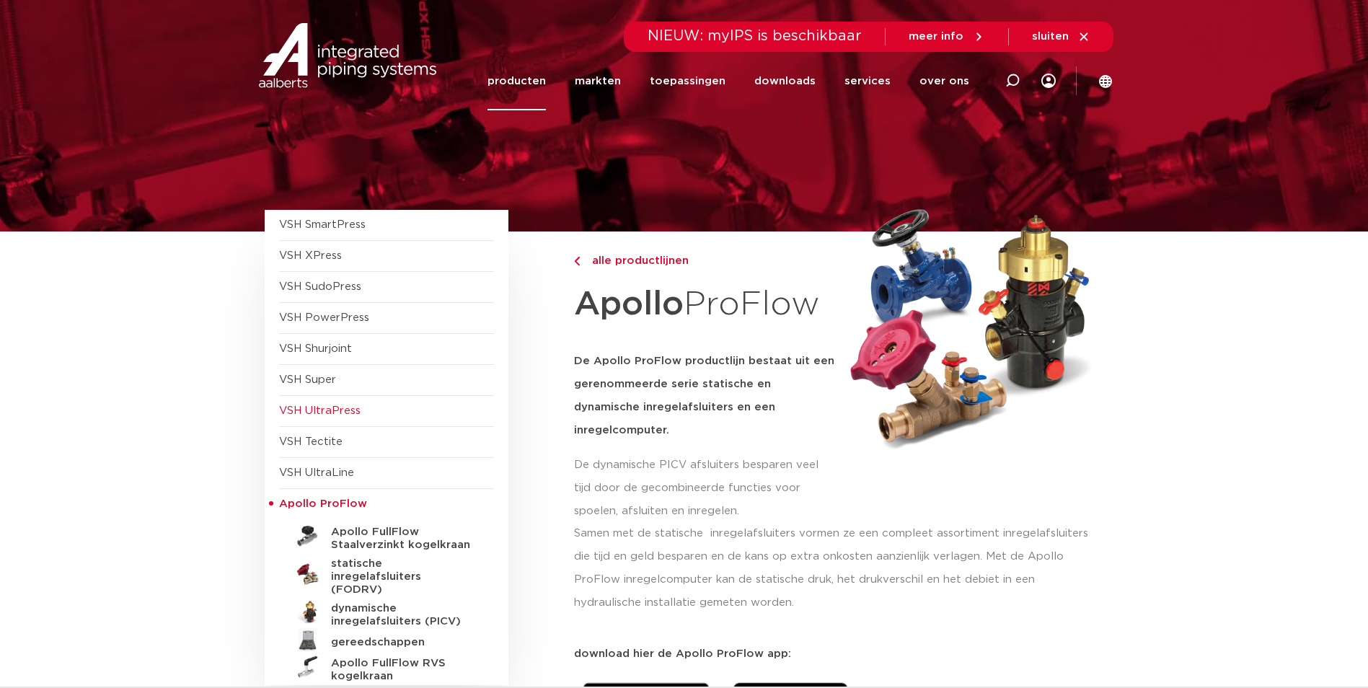
click at [350, 406] on span "VSH UltraPress" at bounding box center [320, 410] width 82 height 11
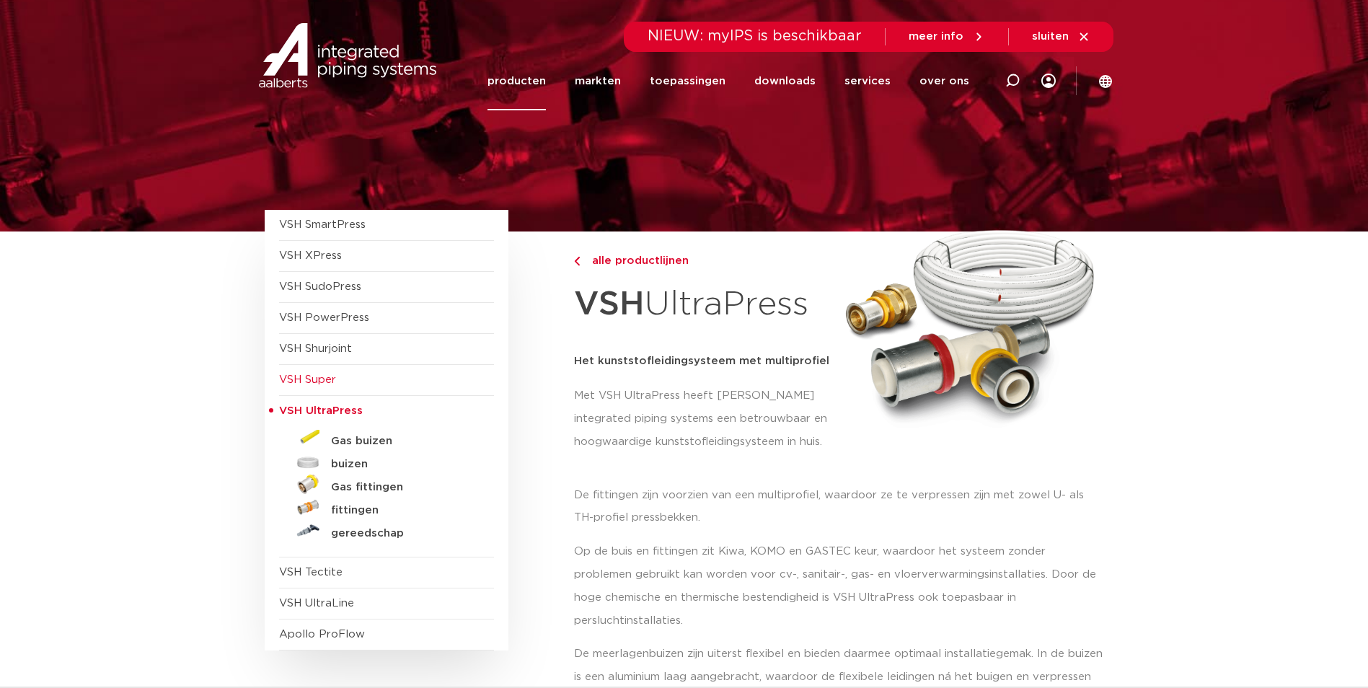
click at [301, 382] on span "VSH Super" at bounding box center [307, 379] width 57 height 11
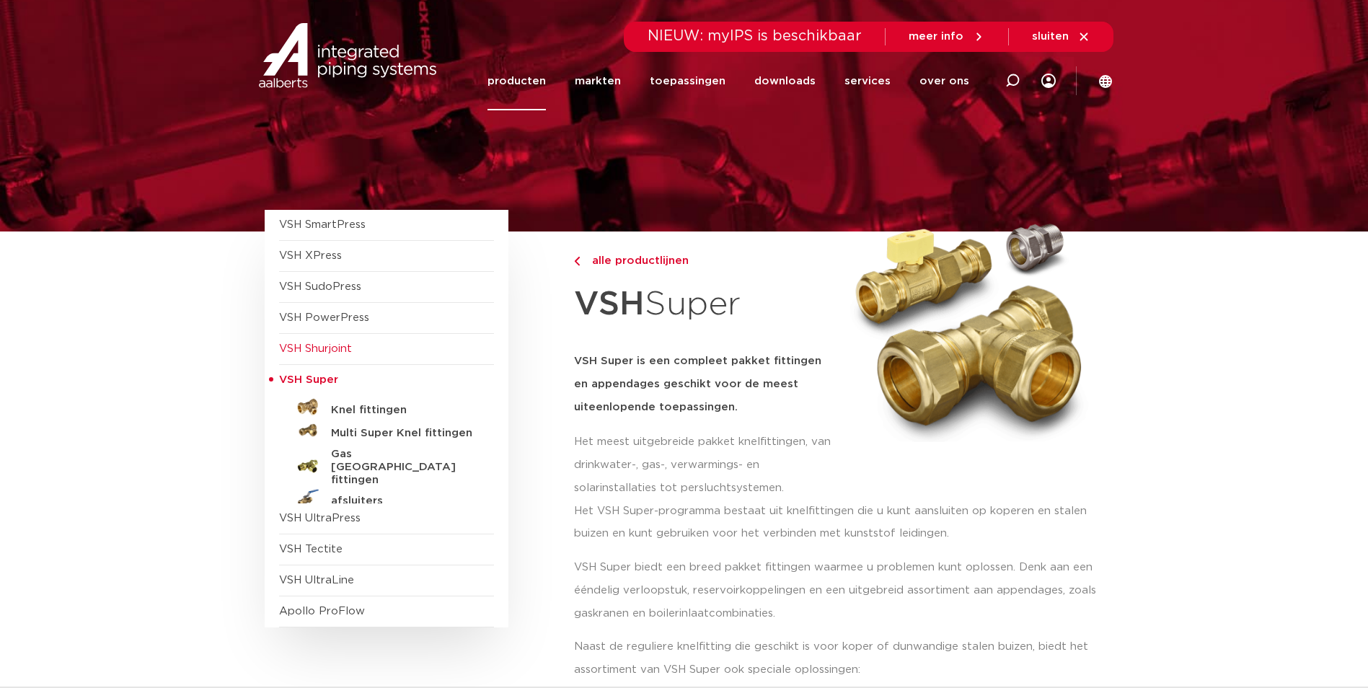
click at [312, 346] on span "VSH Shurjoint" at bounding box center [315, 348] width 73 height 11
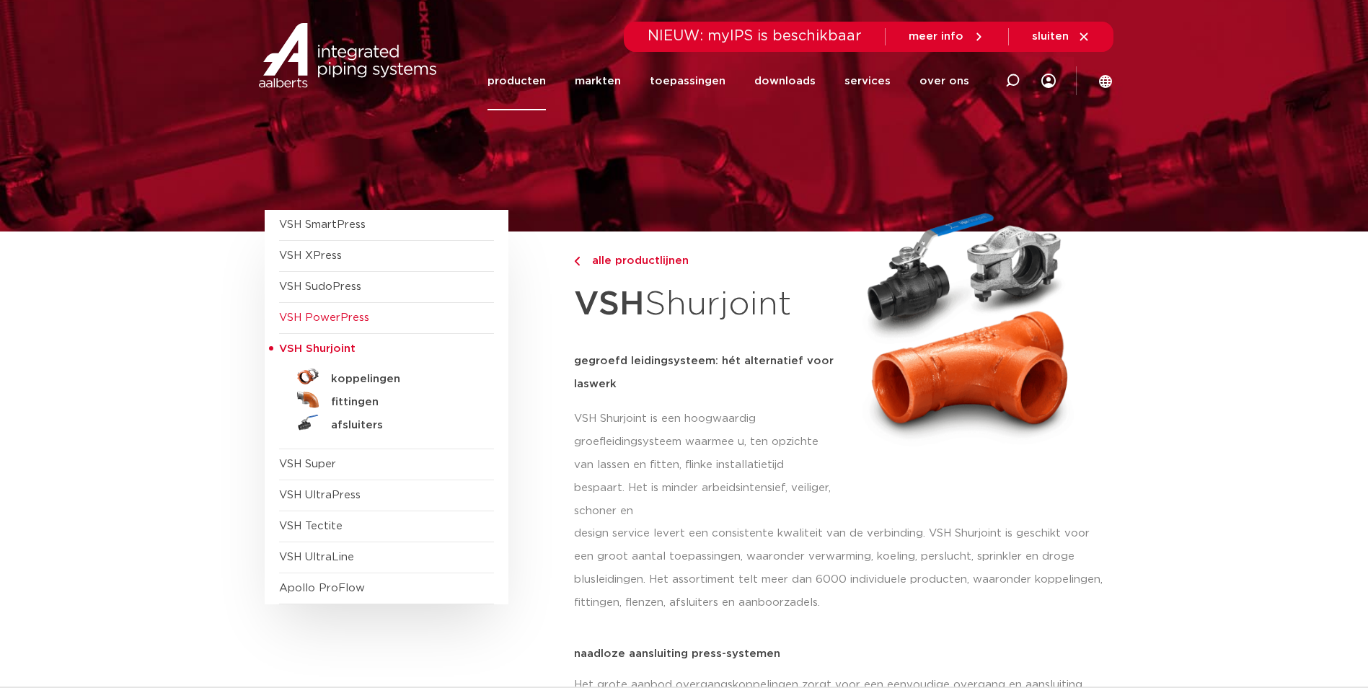
click at [312, 319] on span "VSH PowerPress" at bounding box center [324, 317] width 90 height 11
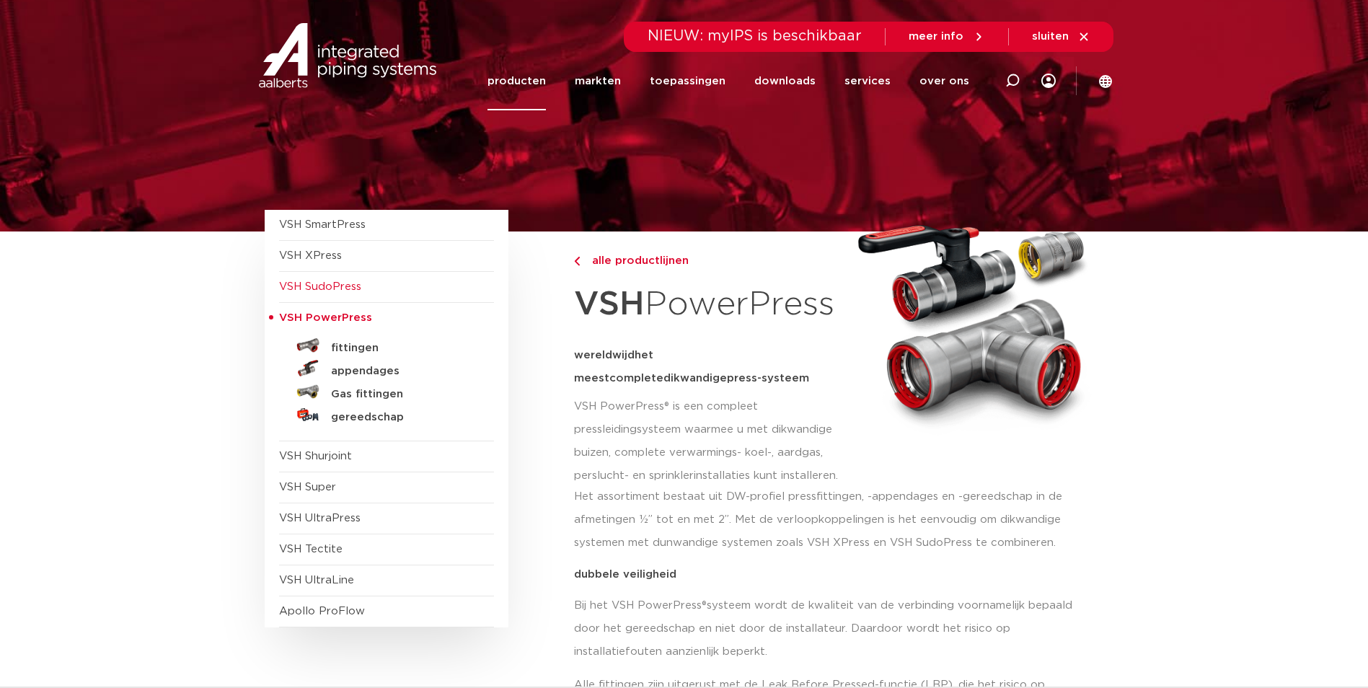
click at [306, 286] on span "VSH SudoPress" at bounding box center [320, 286] width 82 height 11
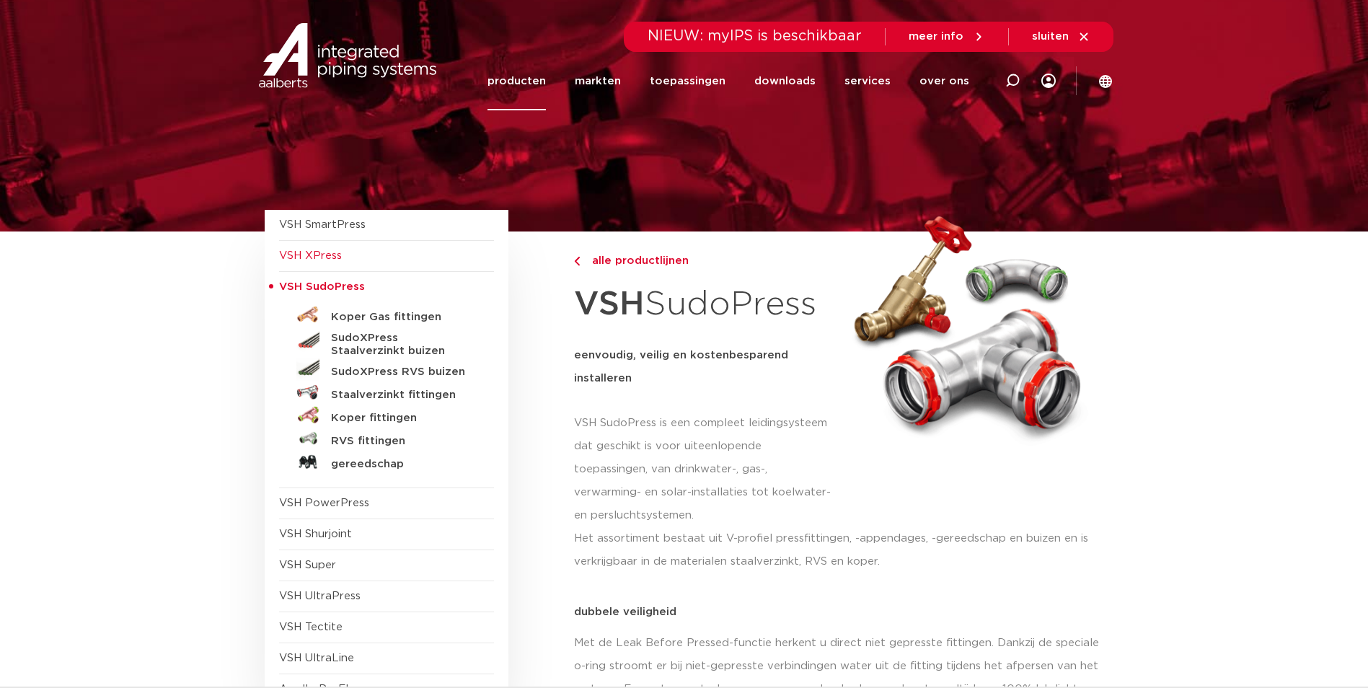
click at [311, 251] on span "VSH XPress" at bounding box center [310, 255] width 63 height 11
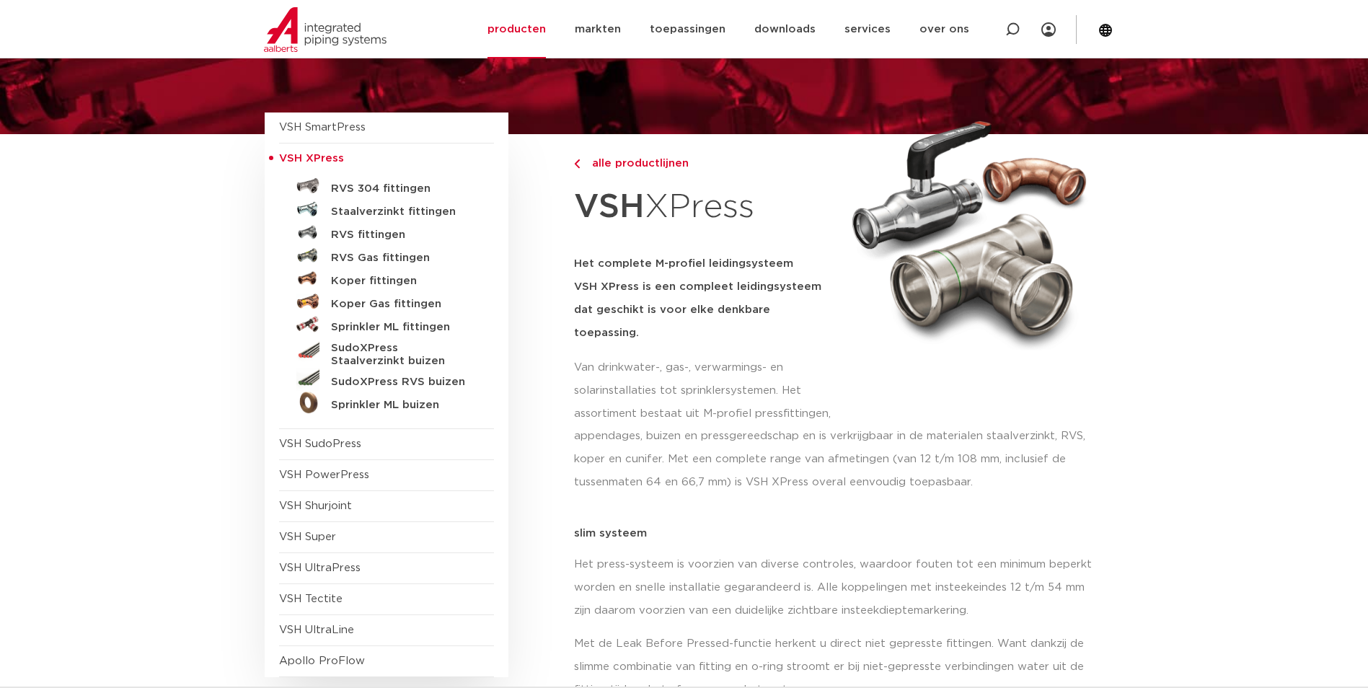
scroll to position [72, 0]
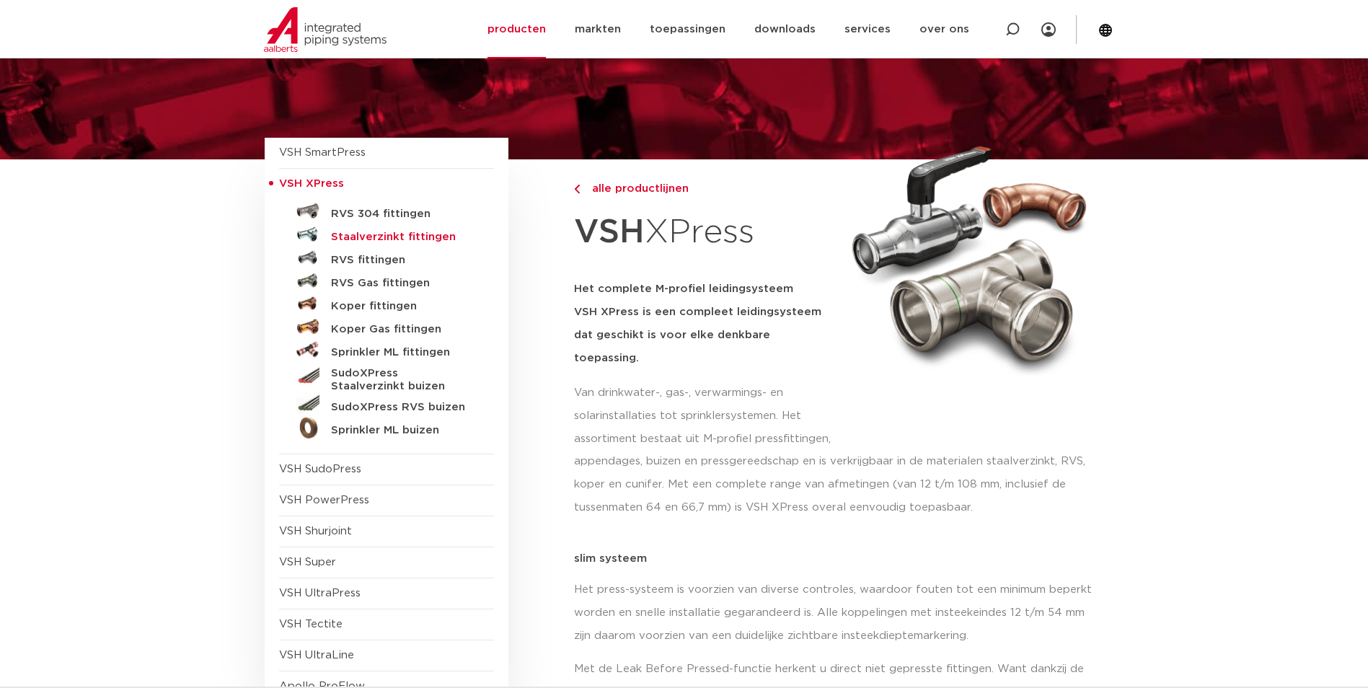
click at [408, 237] on h5 "Staalverzinkt fittingen" at bounding box center [402, 237] width 143 height 13
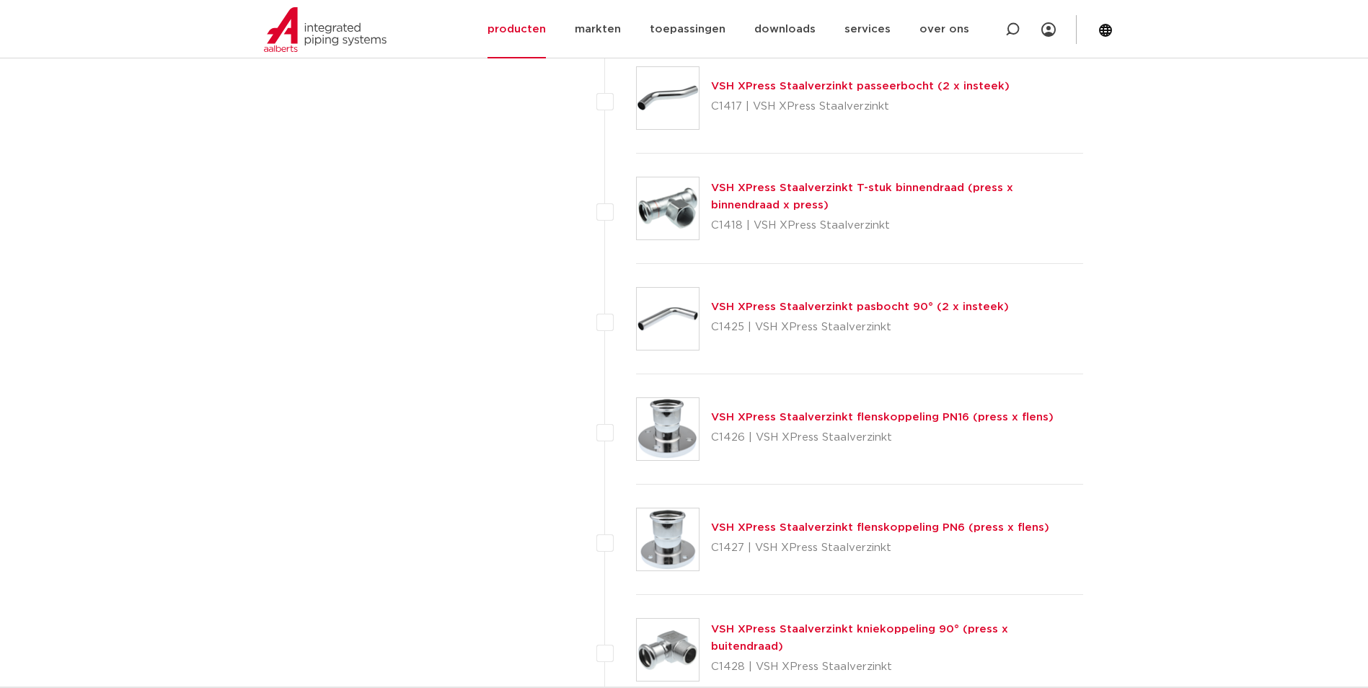
scroll to position [1803, 0]
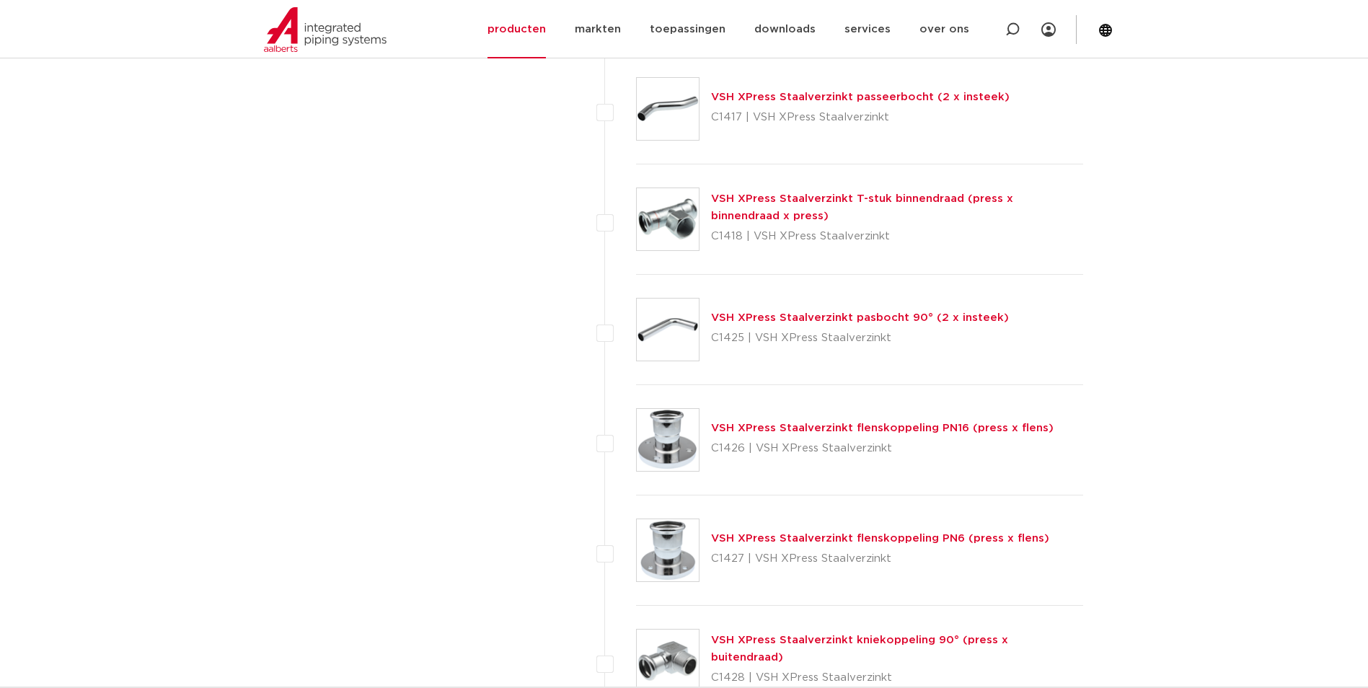
click at [814, 539] on link "VSH XPress Staalverzinkt flenskoppeling PN6 (press x flens)" at bounding box center [880, 538] width 338 height 11
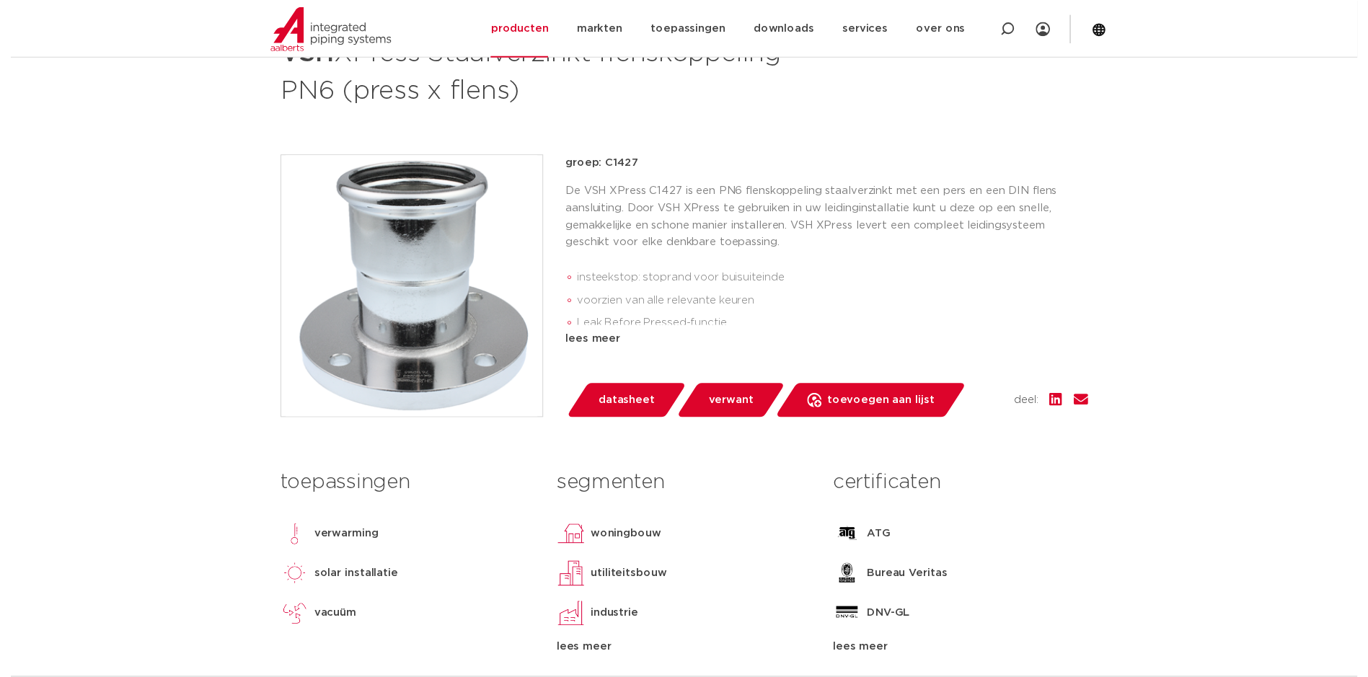
scroll to position [144, 0]
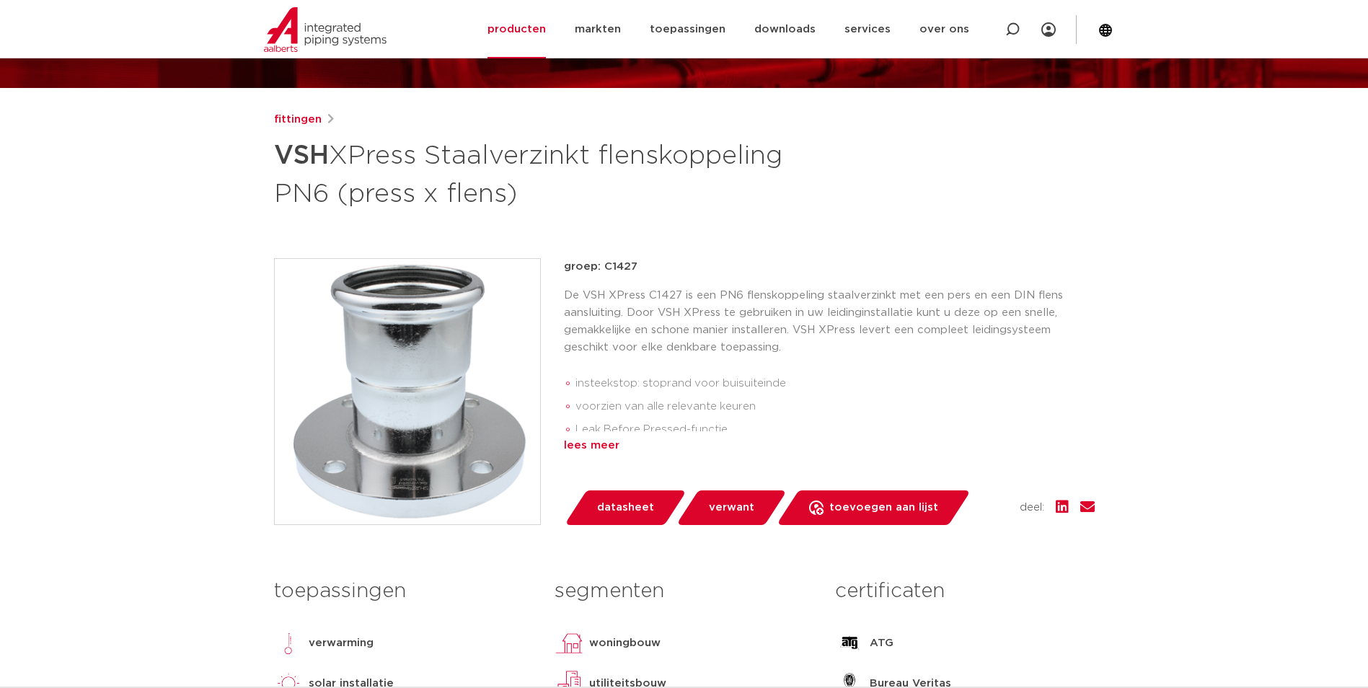
click at [596, 444] on div "lees meer" at bounding box center [829, 445] width 531 height 17
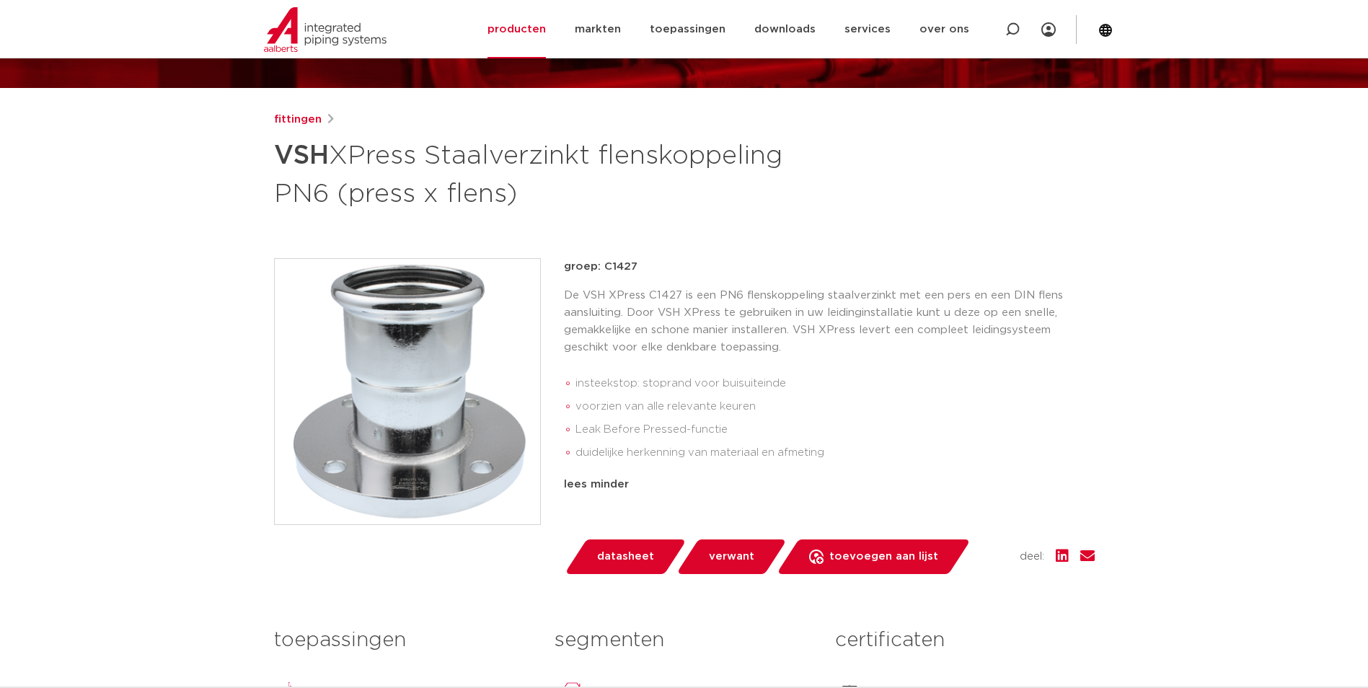
click at [617, 559] on span "datasheet" at bounding box center [625, 556] width 57 height 23
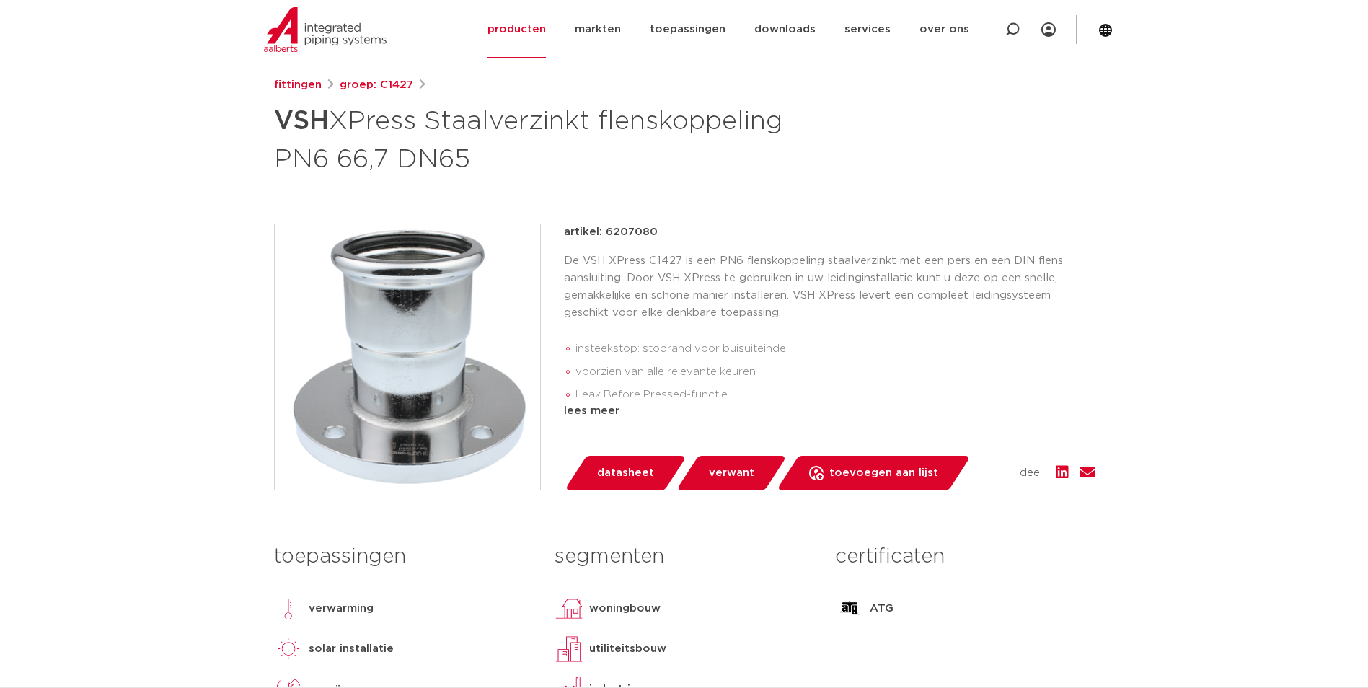
scroll to position [144, 0]
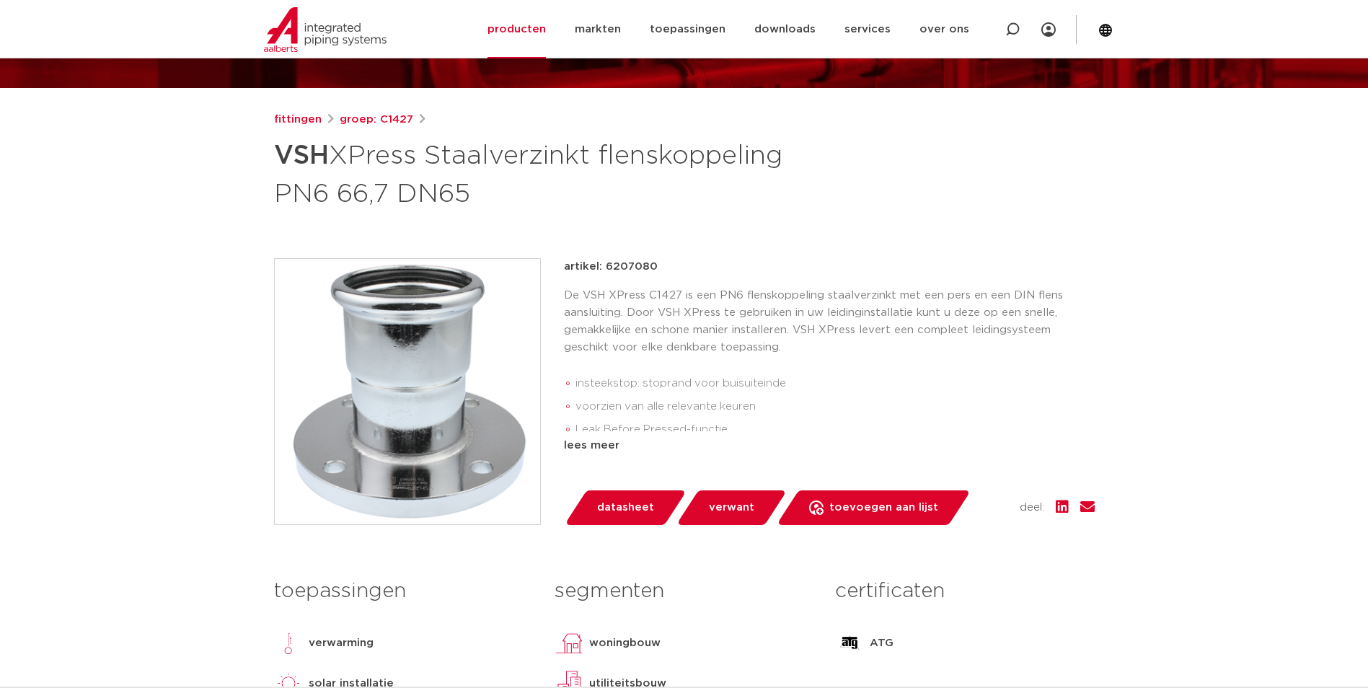
drag, startPoint x: 651, startPoint y: 268, endPoint x: 606, endPoint y: 268, distance: 45.4
click at [606, 268] on p "artikel: 6207080" at bounding box center [611, 266] width 94 height 17
copy p "6207080"
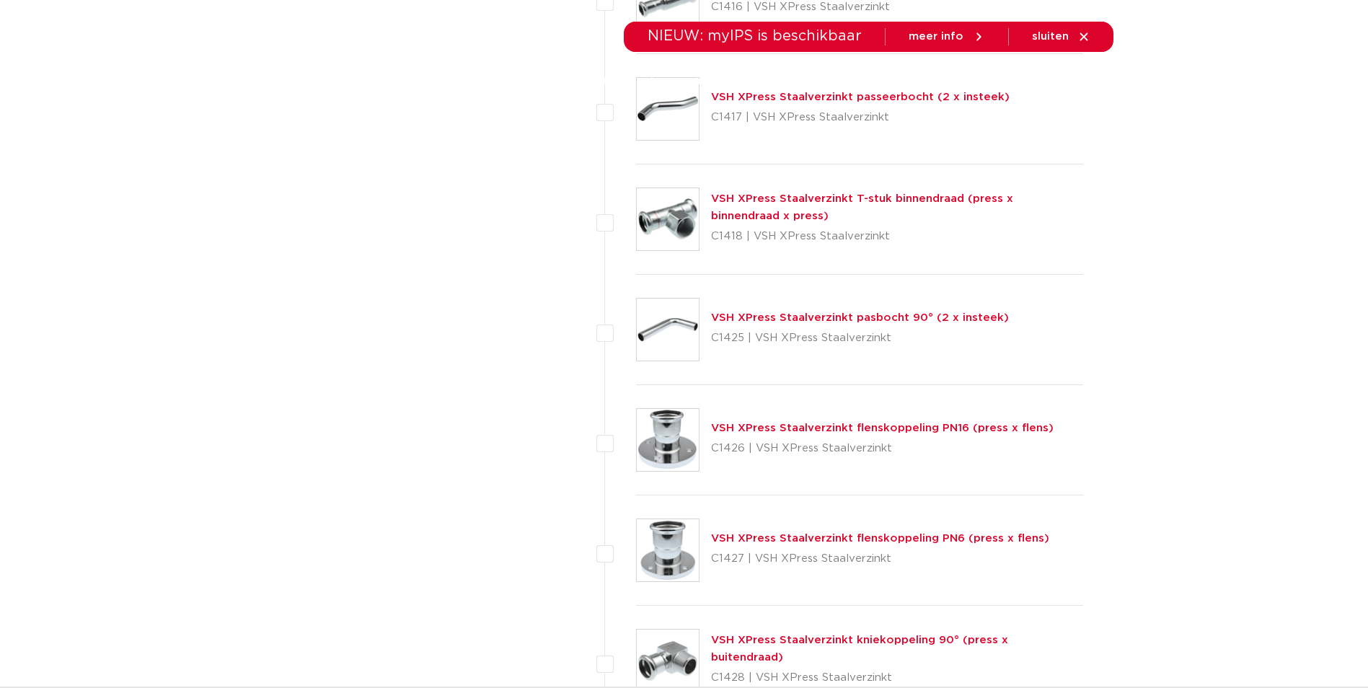
scroll to position [1803, 0]
click at [891, 427] on link "VSH XPress Staalverzinkt flenskoppeling PN16 (press x flens)" at bounding box center [882, 428] width 343 height 11
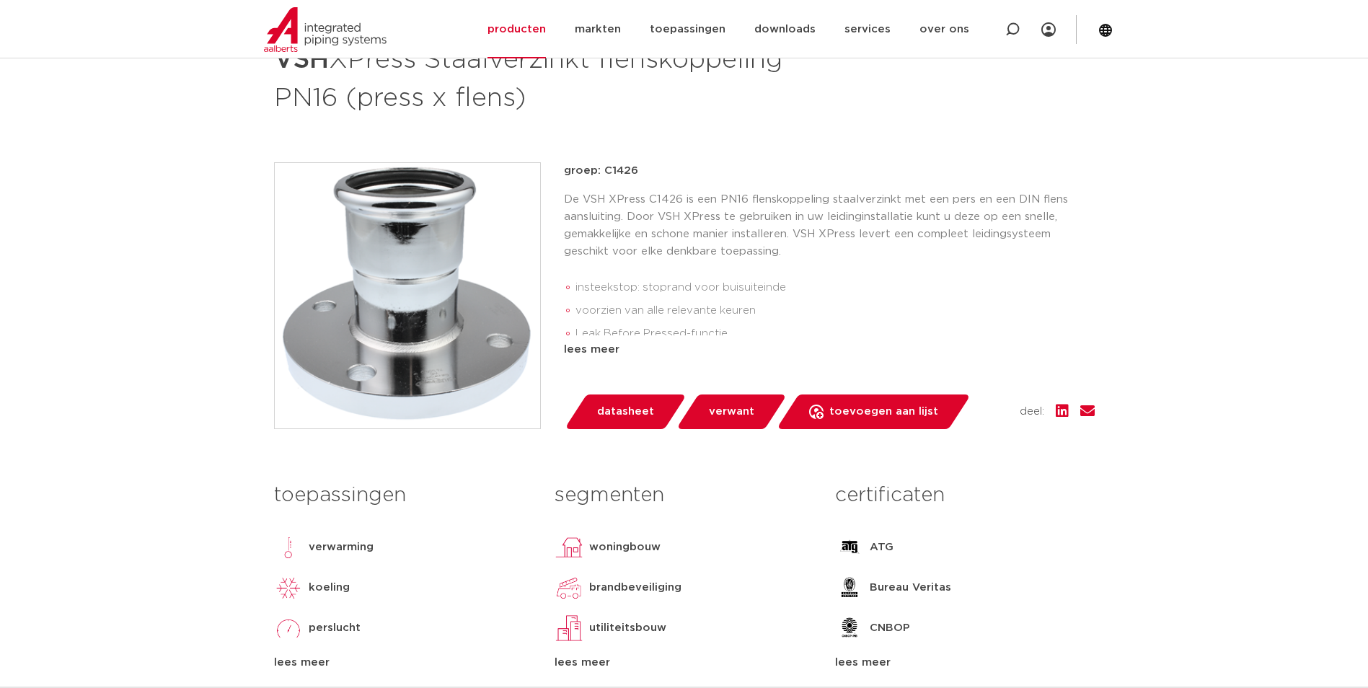
scroll to position [288, 0]
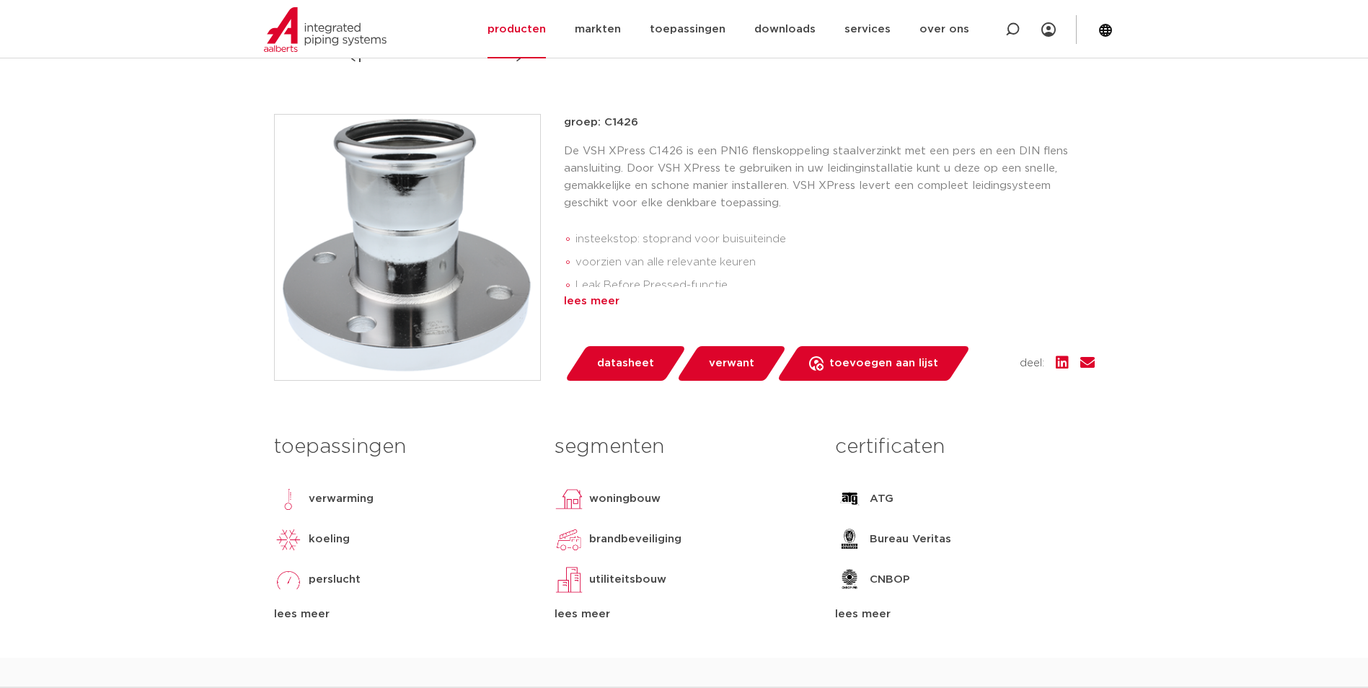
click at [578, 306] on div "lees meer" at bounding box center [829, 301] width 531 height 17
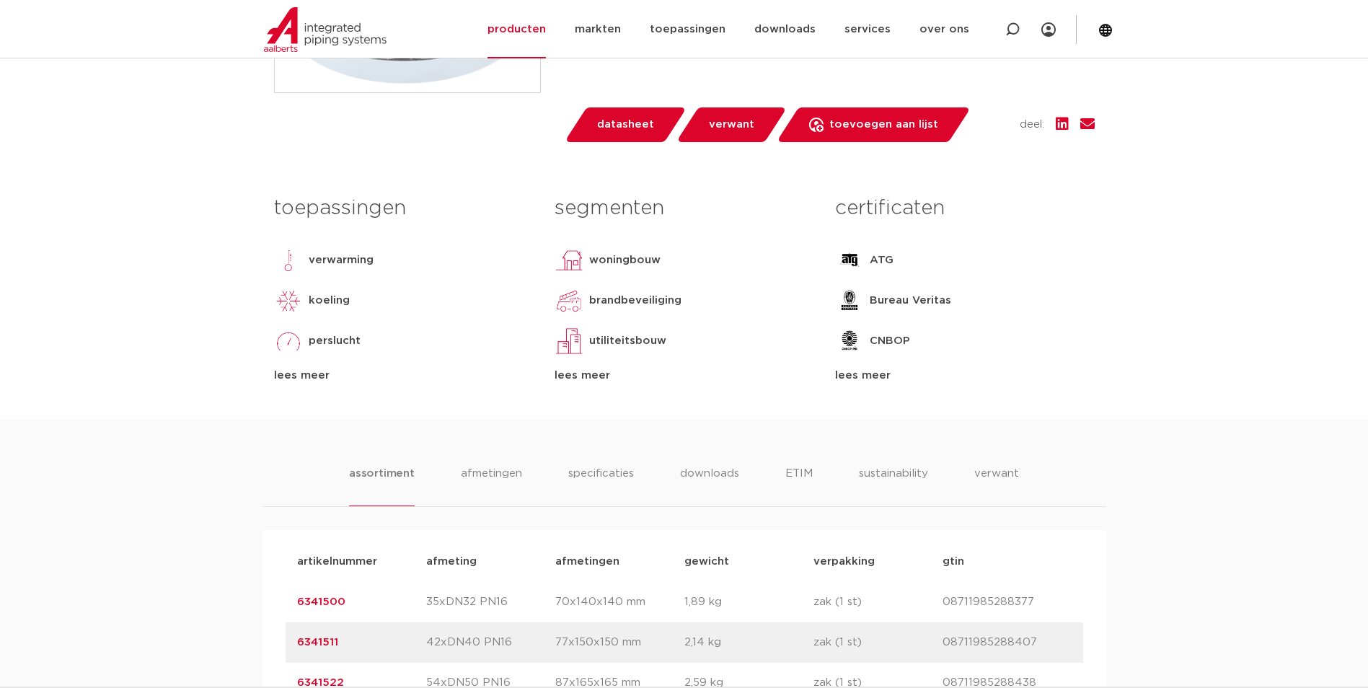
scroll to position [577, 0]
click at [583, 372] on div "lees meer" at bounding box center [684, 374] width 259 height 17
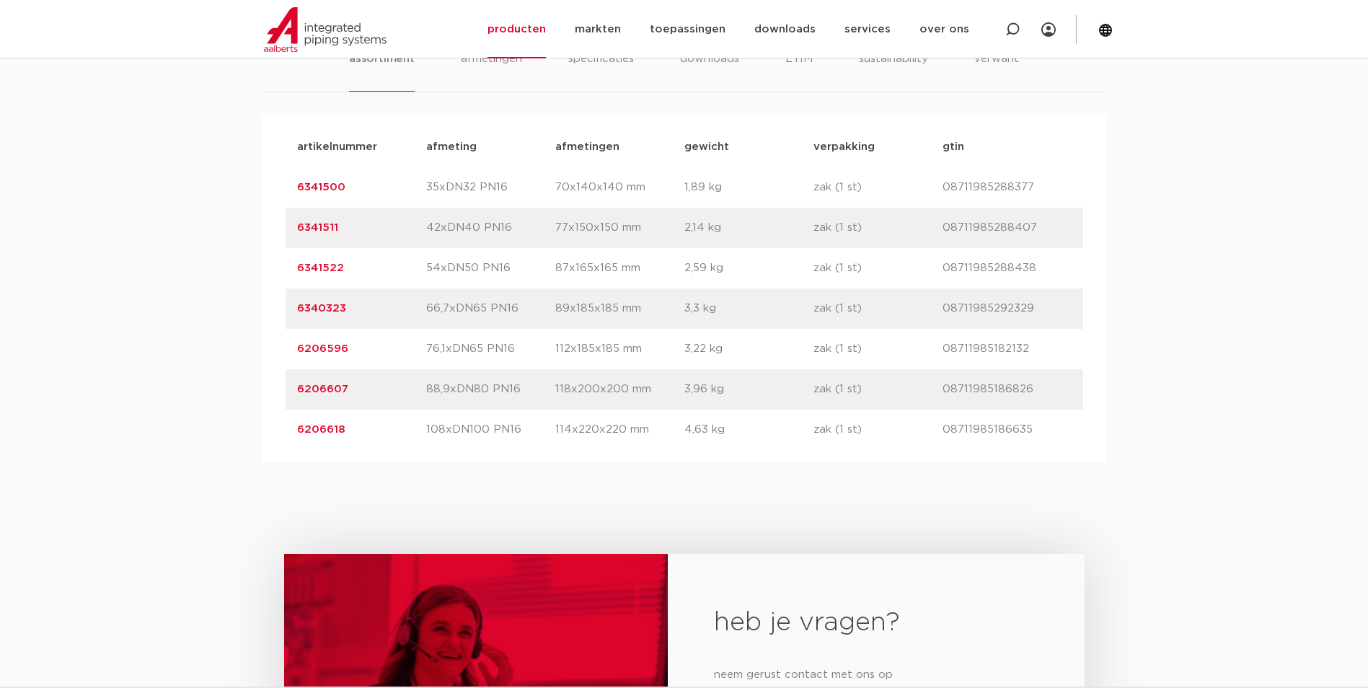
scroll to position [1082, 0]
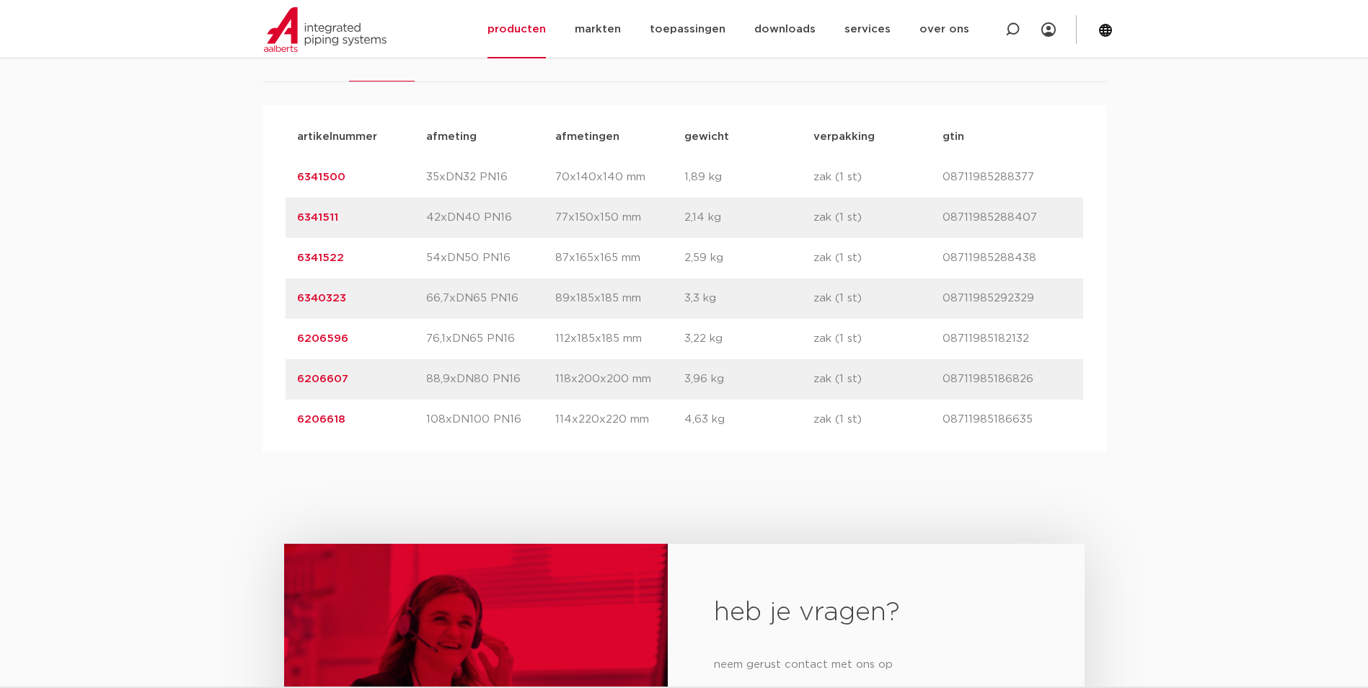
drag, startPoint x: 344, startPoint y: 420, endPoint x: 295, endPoint y: 420, distance: 49.0
click at [295, 420] on div "artikelnummer 6206618 afmeting 108xDN100 PN16 afmetingen 114x220x220 mm gewicht…" at bounding box center [685, 420] width 798 height 40
copy link "6206618"
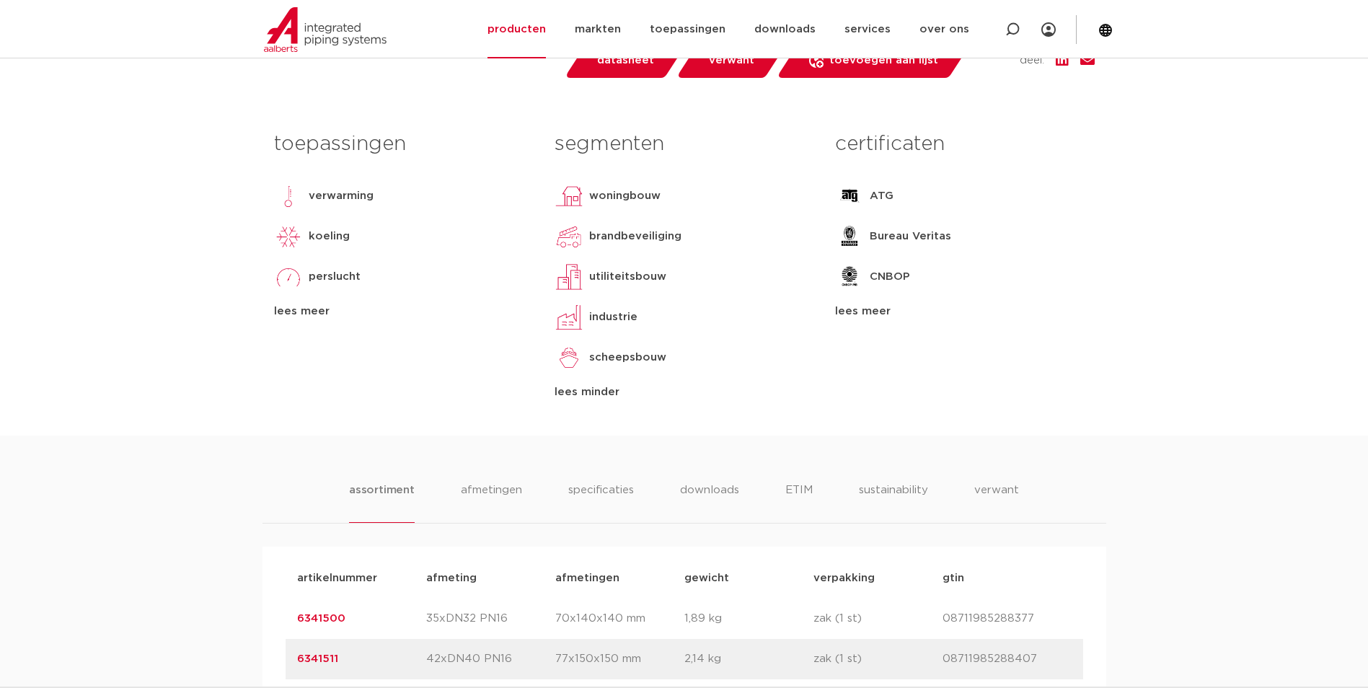
scroll to position [577, 0]
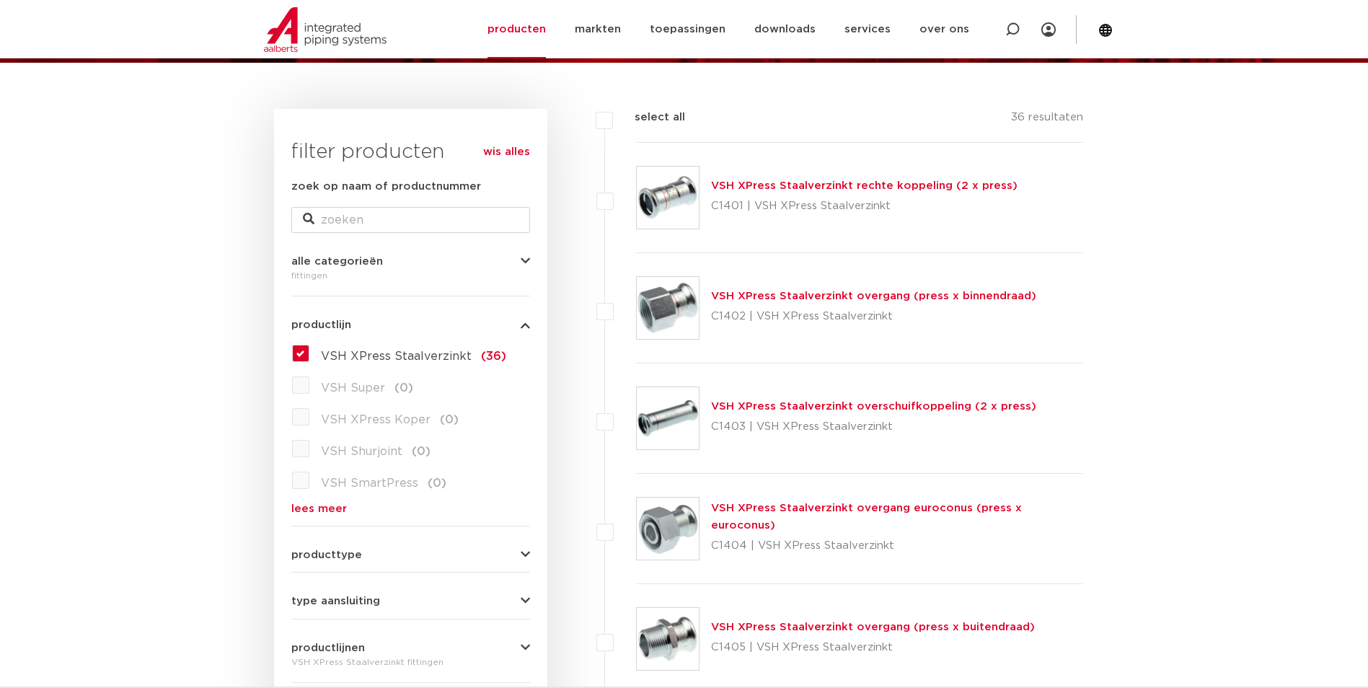
scroll to position [144, 0]
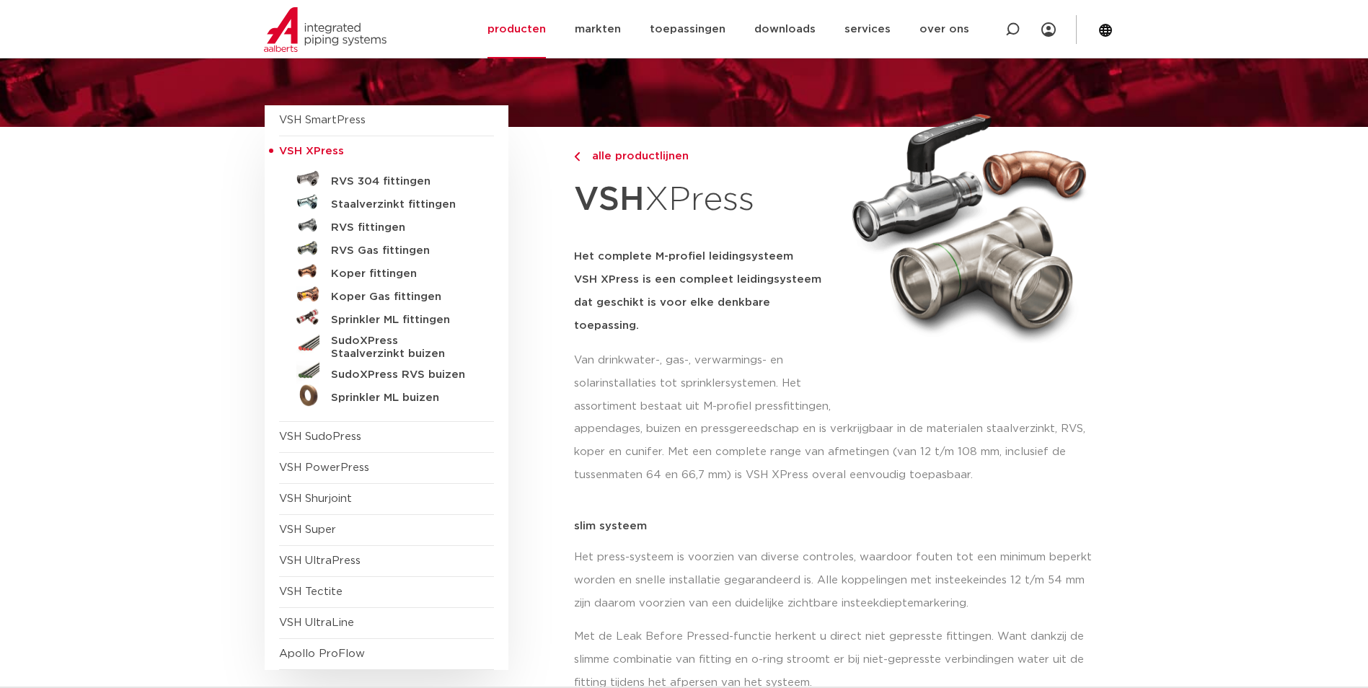
scroll to position [72, 0]
